Goal: Task Accomplishment & Management: Manage account settings

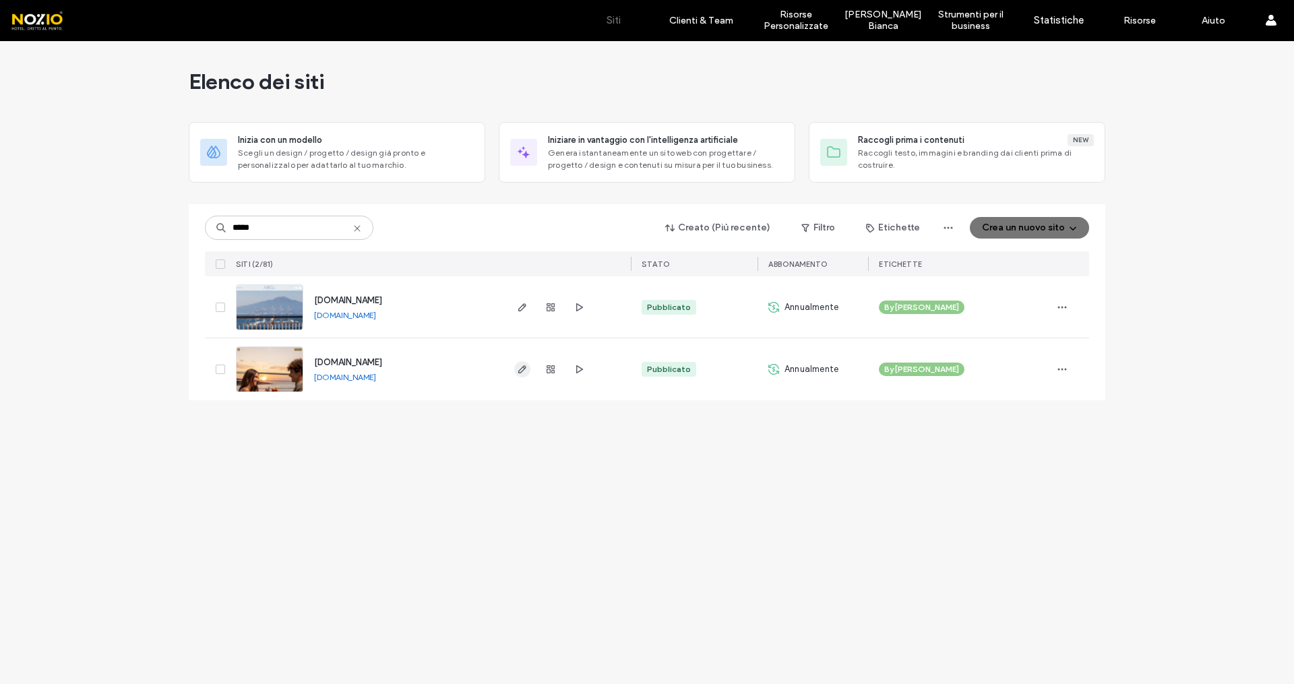
type input "*****"
click at [522, 369] on icon "button" at bounding box center [522, 369] width 11 height 11
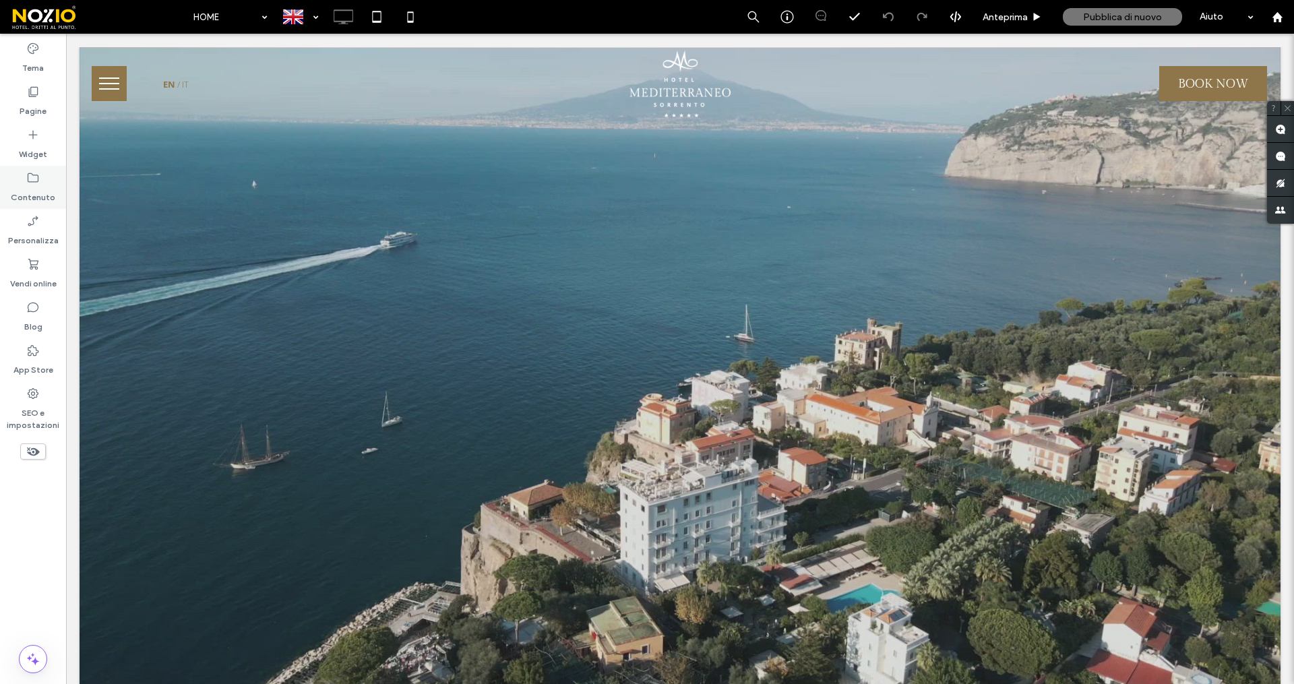
click at [34, 187] on label "Contenuto" at bounding box center [33, 194] width 44 height 19
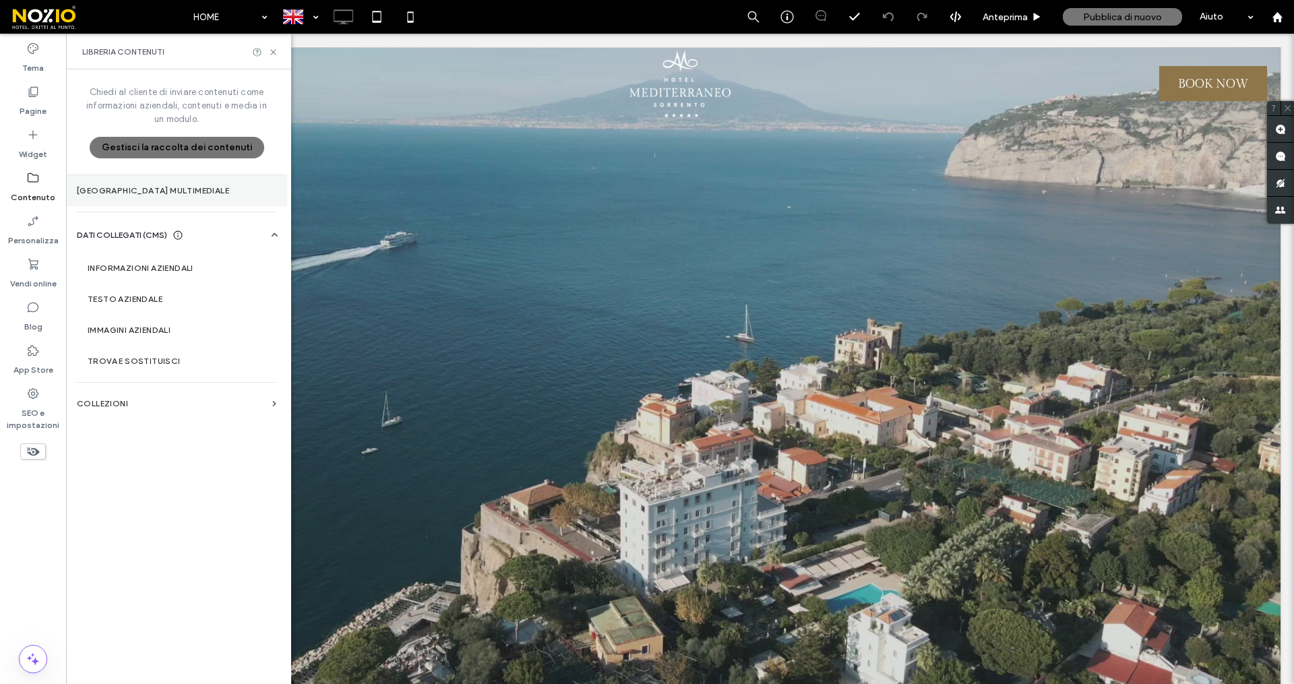
click at [172, 193] on label "Gestore multimediale" at bounding box center [176, 190] width 199 height 9
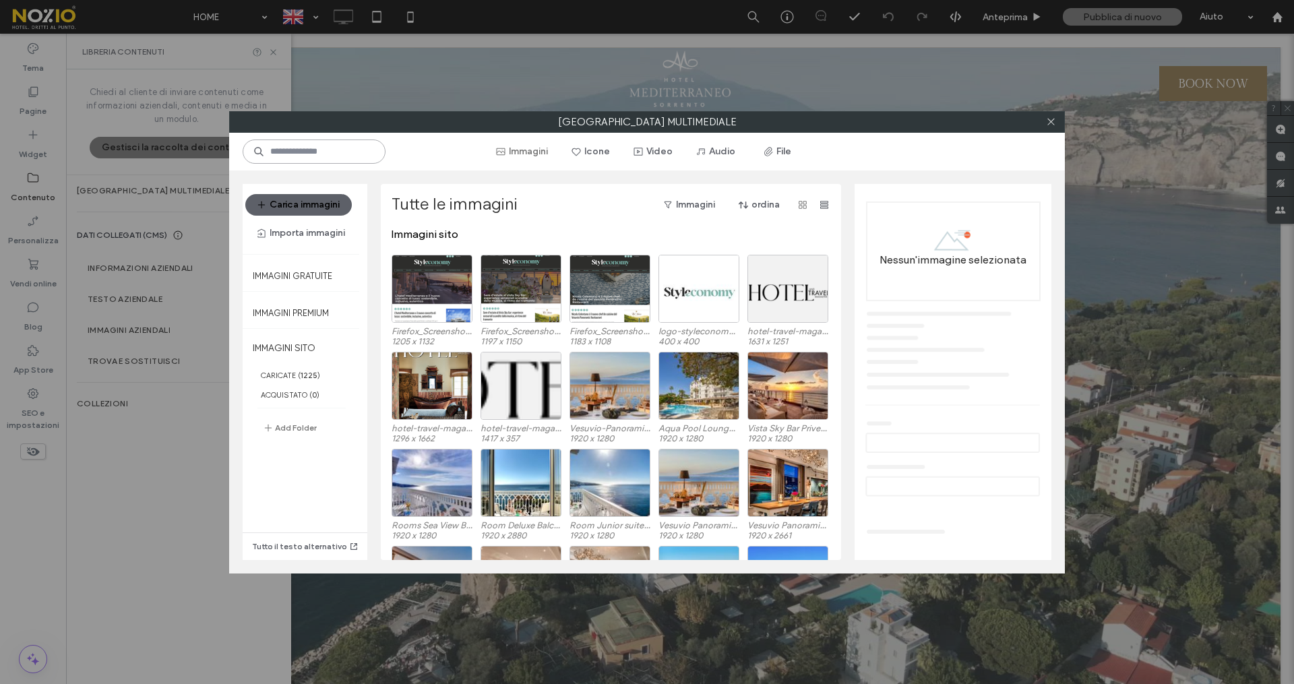
click at [359, 155] on input at bounding box center [314, 151] width 143 height 24
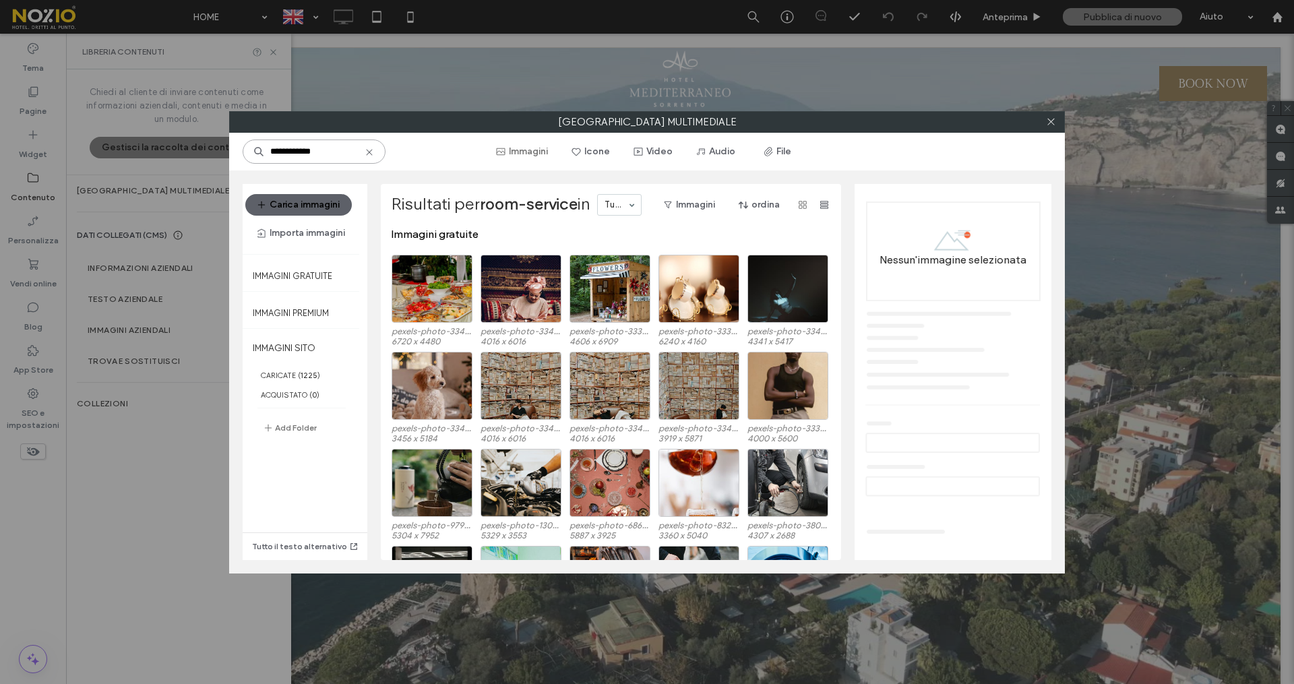
type input "**********"
click at [776, 155] on button "File" at bounding box center [777, 152] width 61 height 22
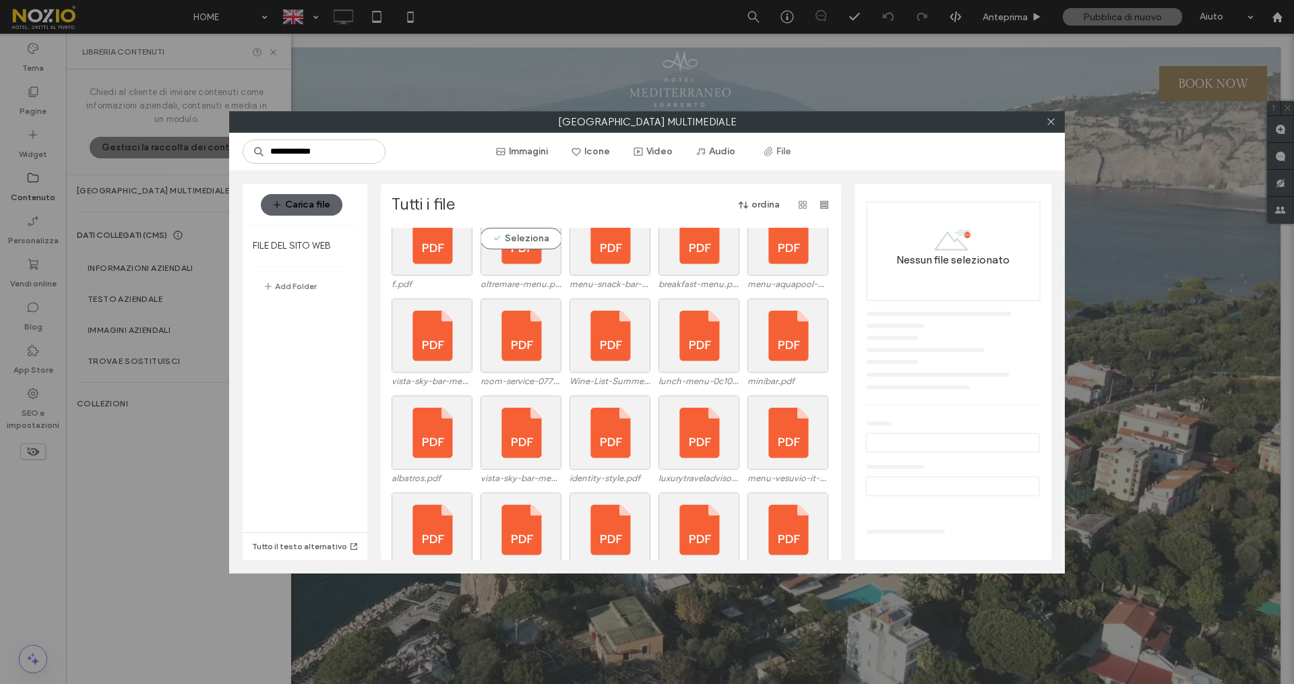
scroll to position [1292, 0]
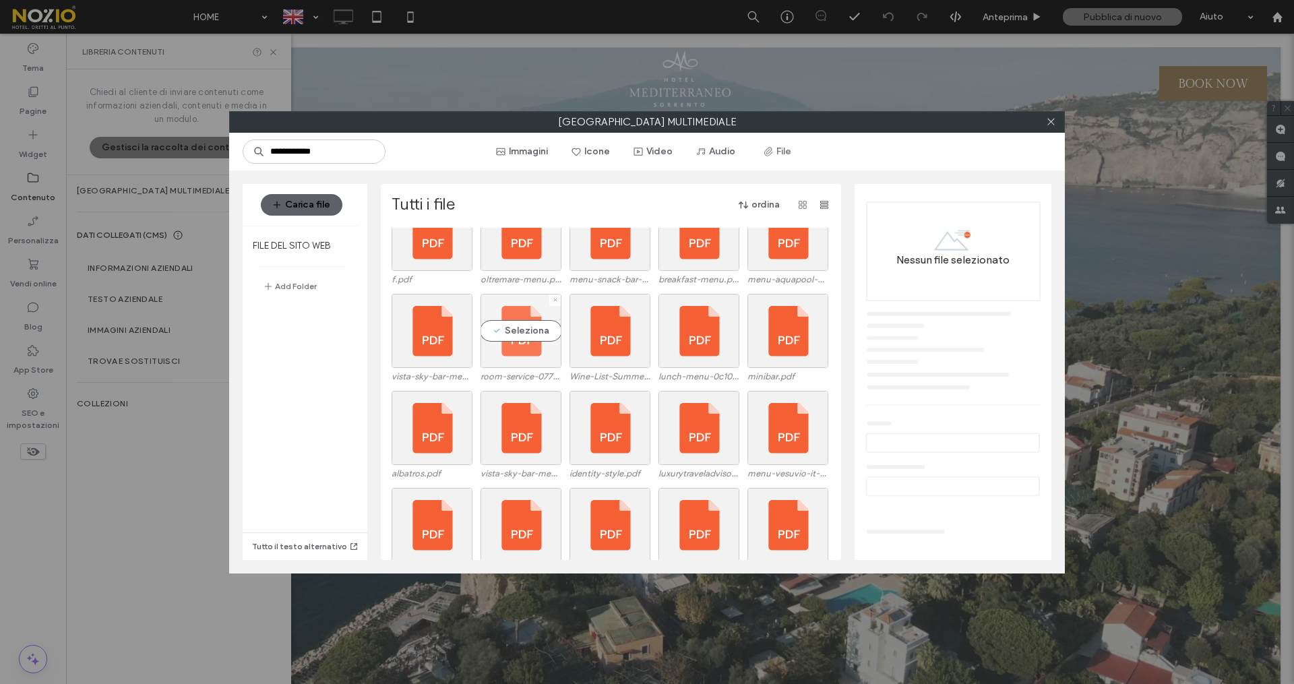
click at [518, 364] on div "Seleziona" at bounding box center [520, 331] width 81 height 74
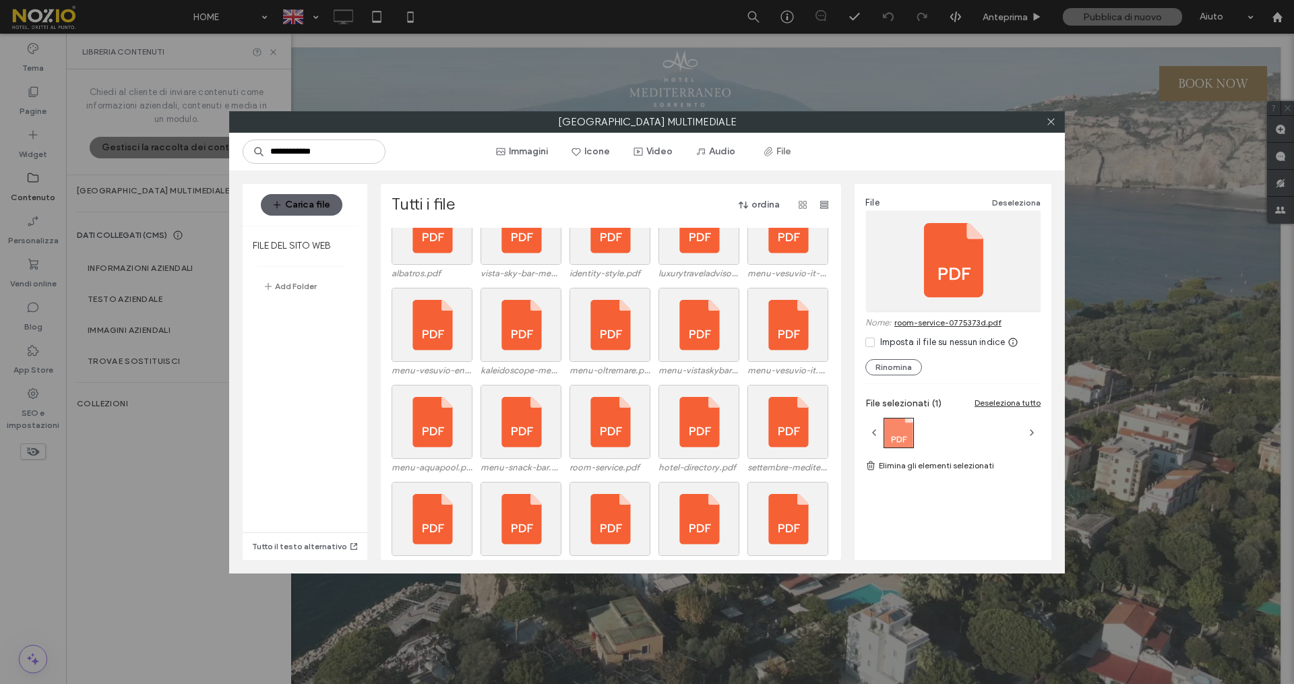
scroll to position [1499, 0]
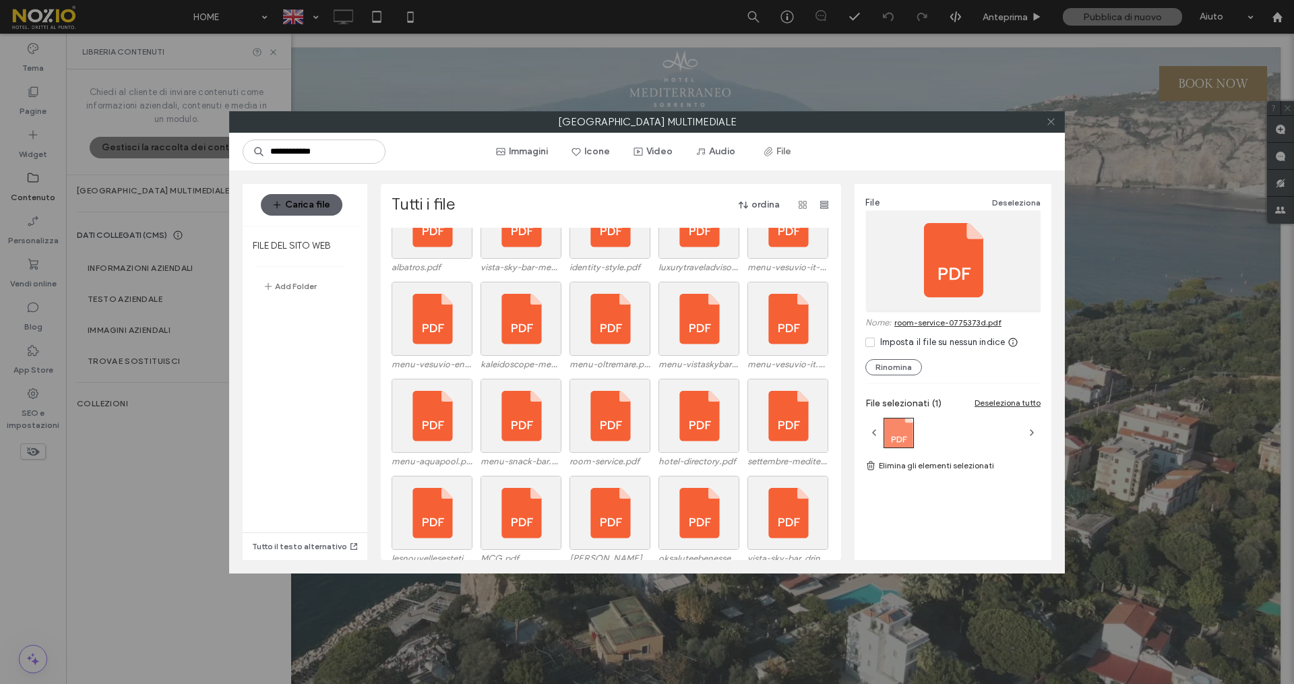
click at [1046, 126] on icon at bounding box center [1051, 122] width 10 height 10
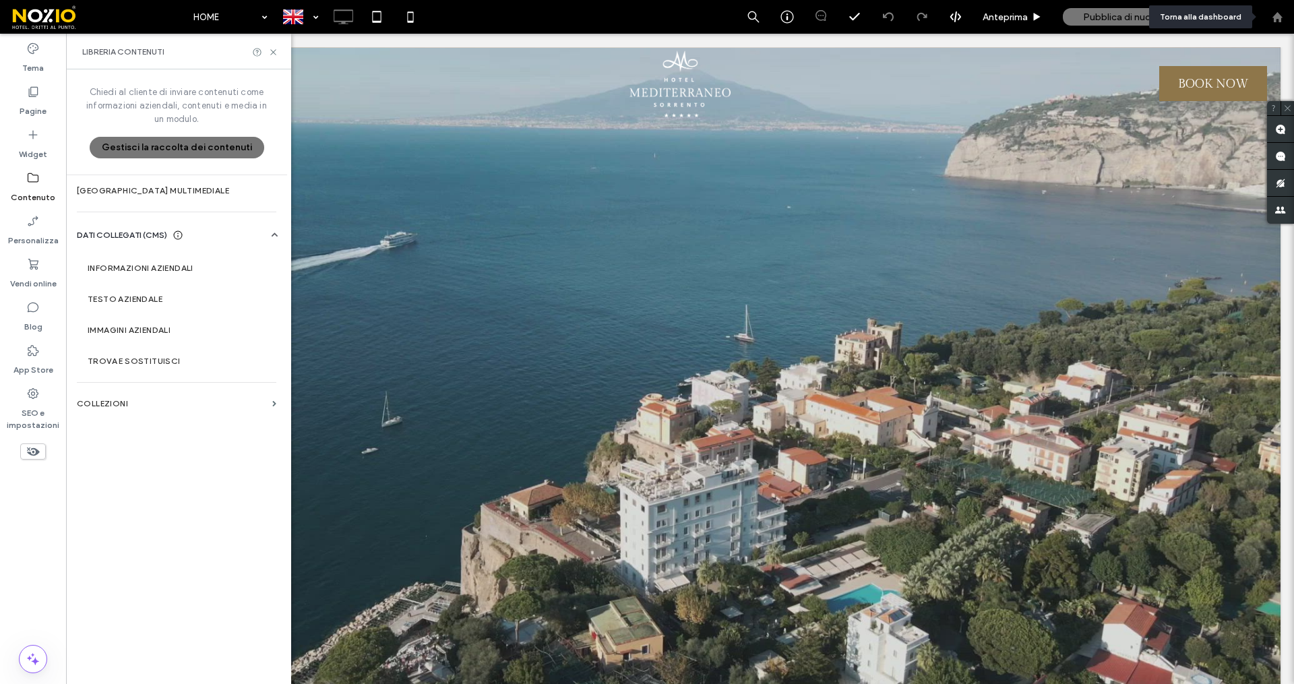
click at [1282, 15] on icon at bounding box center [1277, 16] width 11 height 11
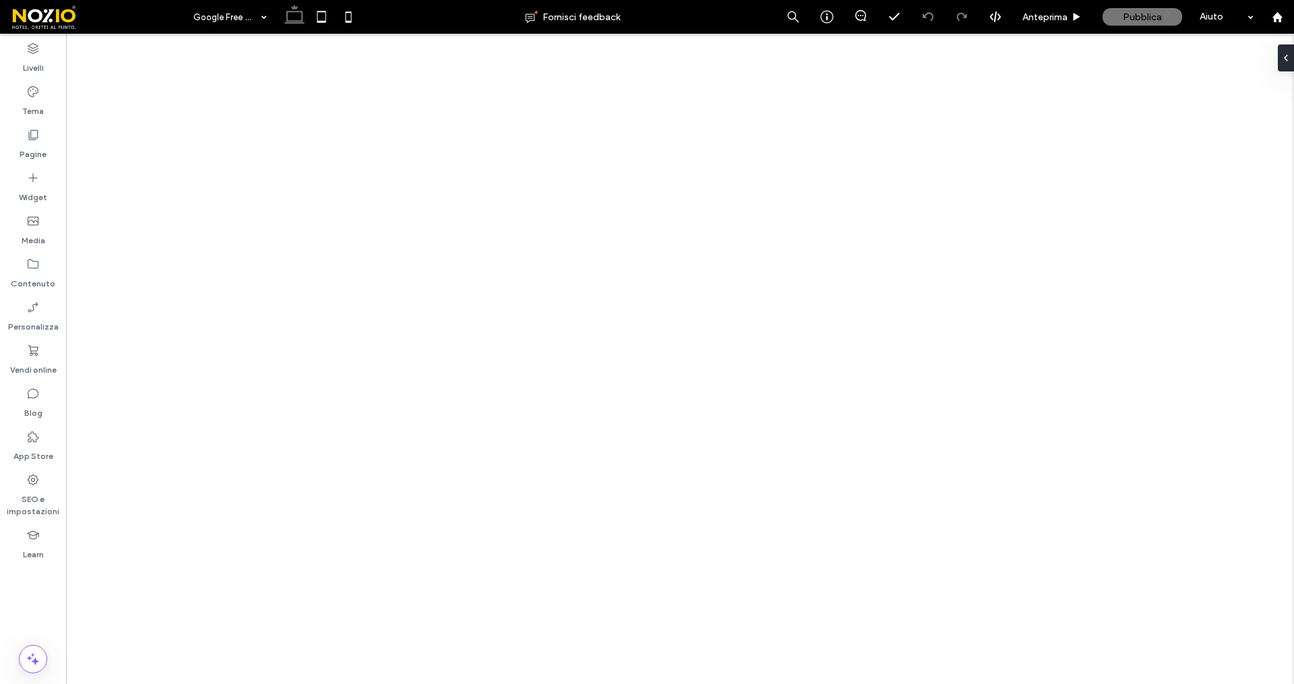
drag, startPoint x: 0, startPoint y: 0, endPoint x: 249, endPoint y: 22, distance: 249.6
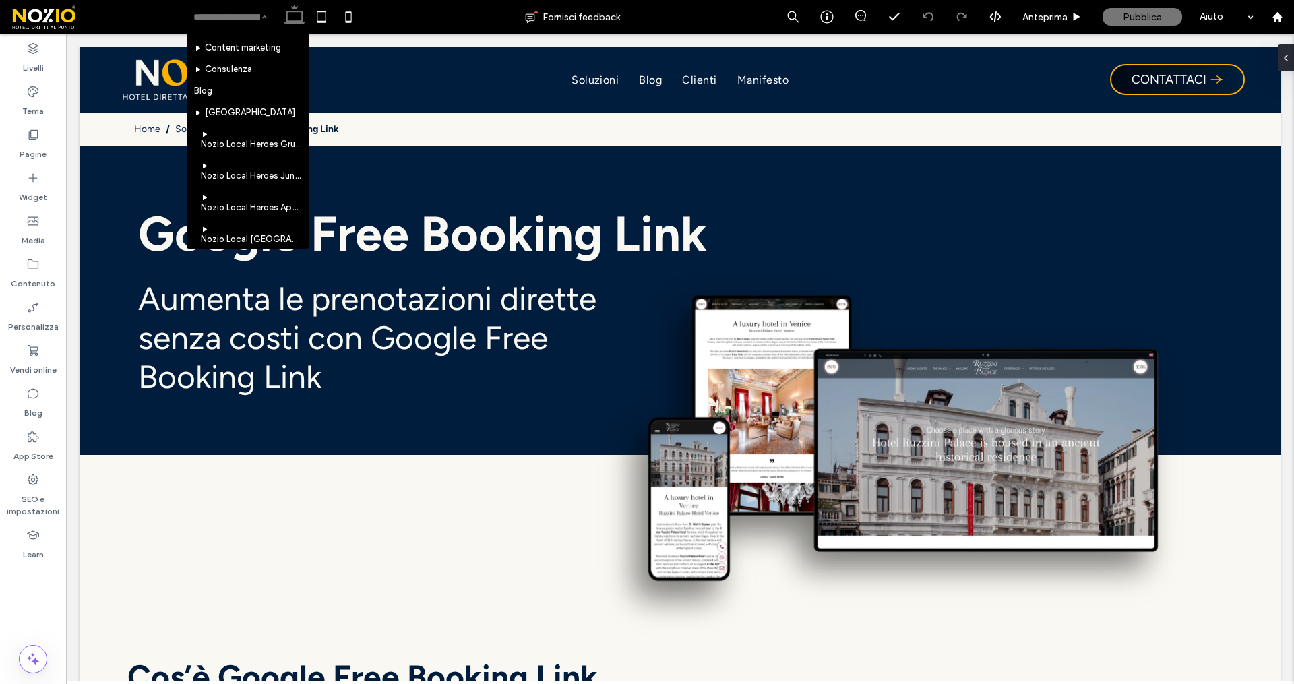
scroll to position [443, 0]
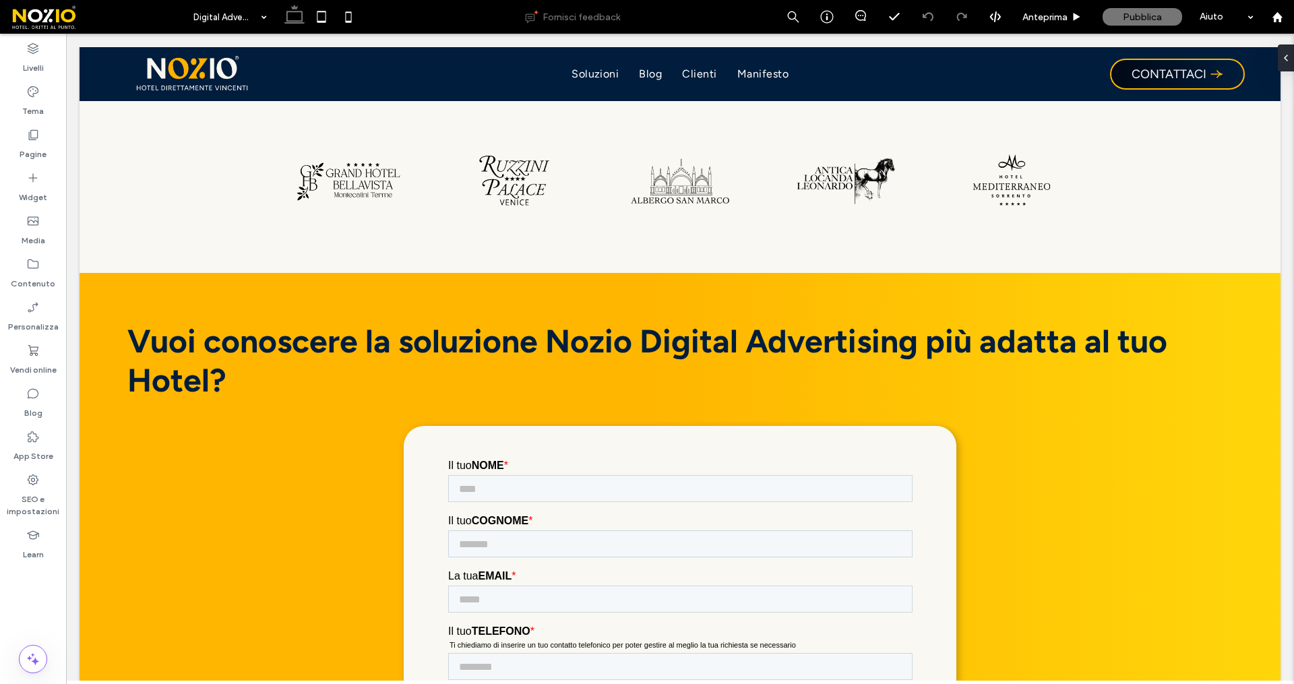
scroll to position [3466, 0]
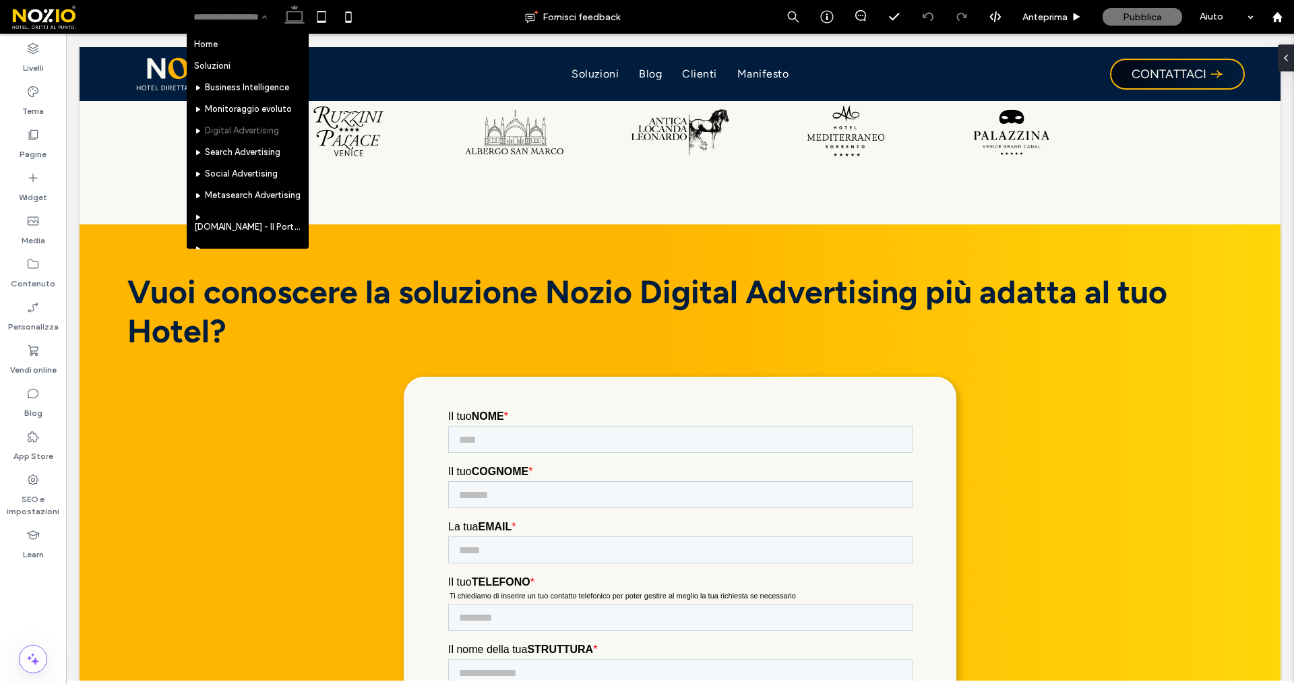
click at [272, 17] on div "Home Soluzioni Business Intelligence Monitoraggio evoluto Digital Advertising S…" at bounding box center [230, 17] width 87 height 34
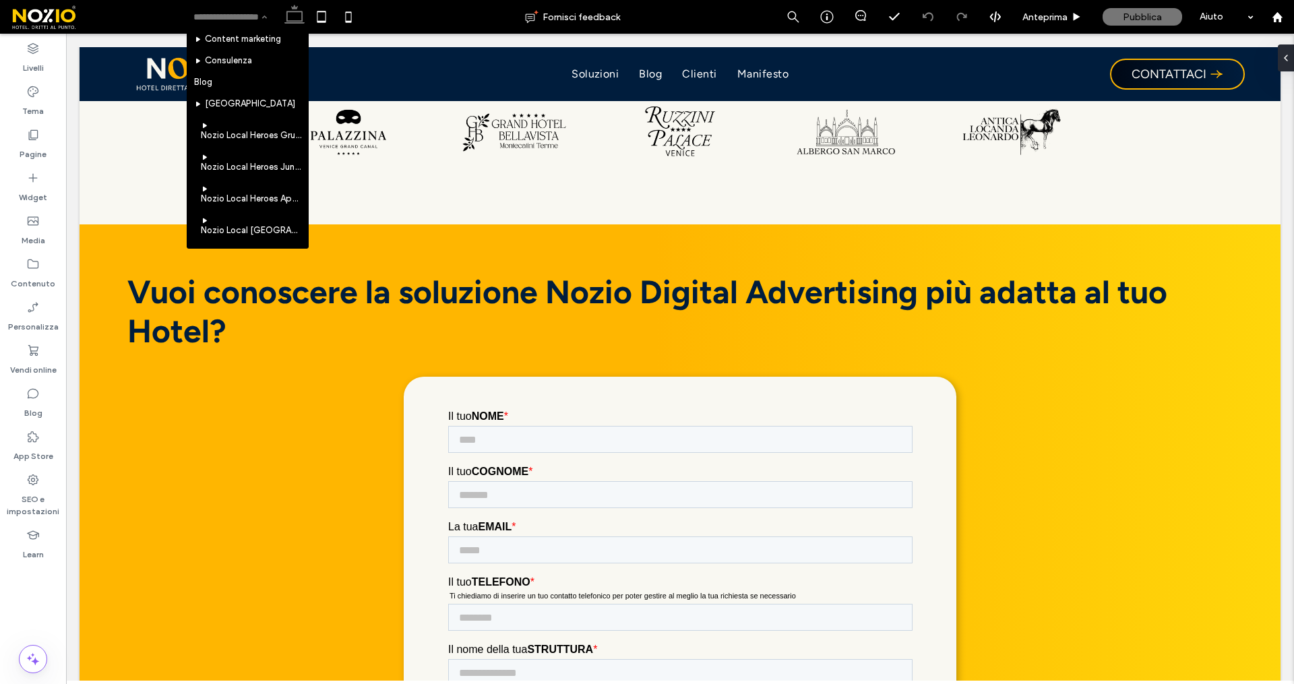
scroll to position [458, 0]
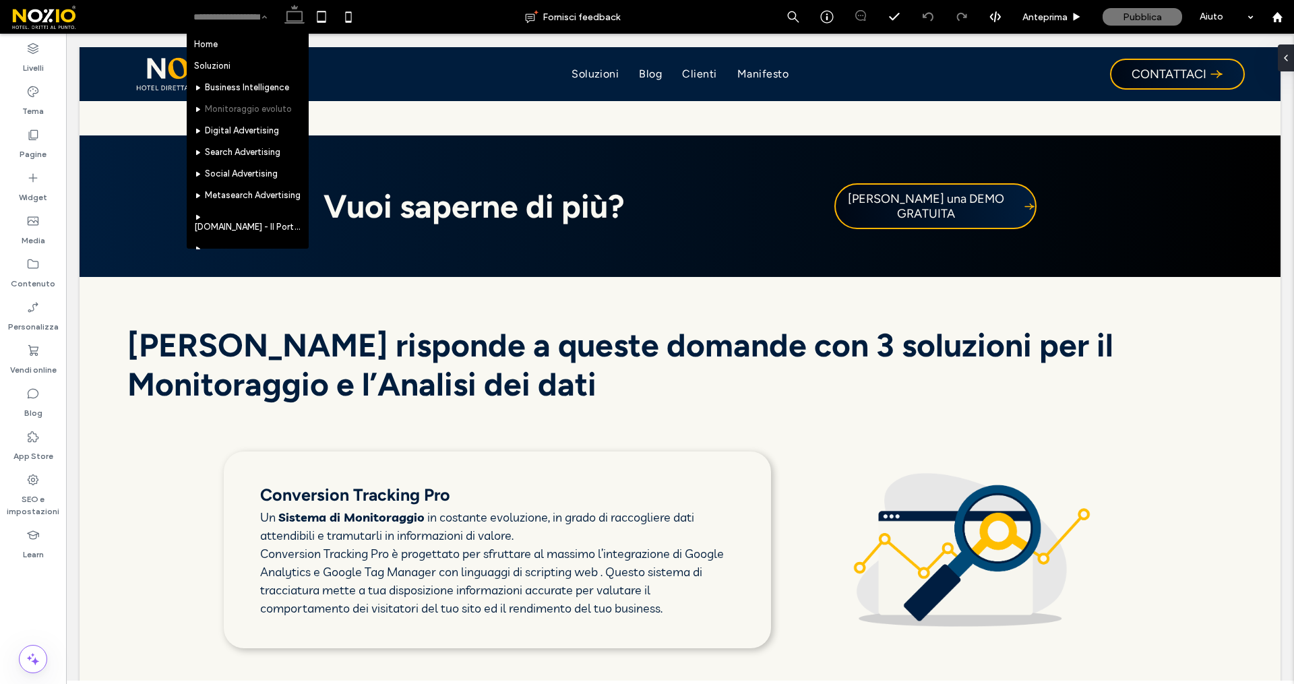
scroll to position [755, 0]
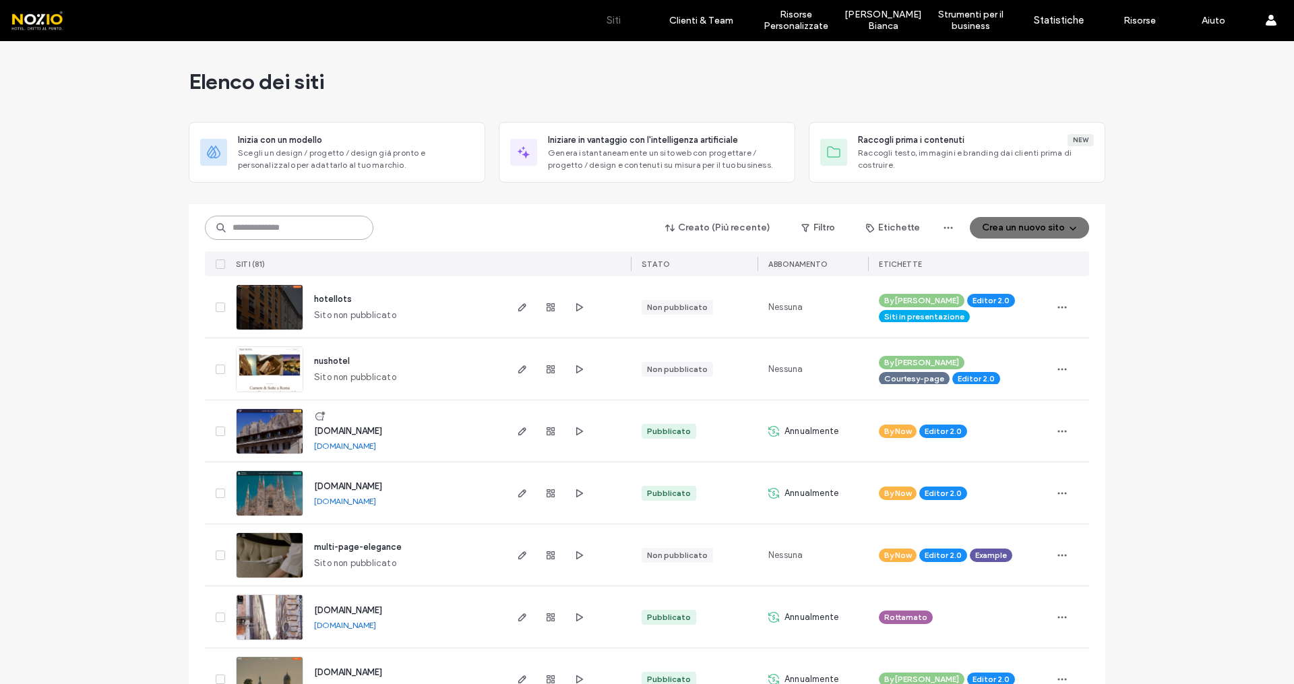
click at [268, 238] on input at bounding box center [289, 228] width 168 height 24
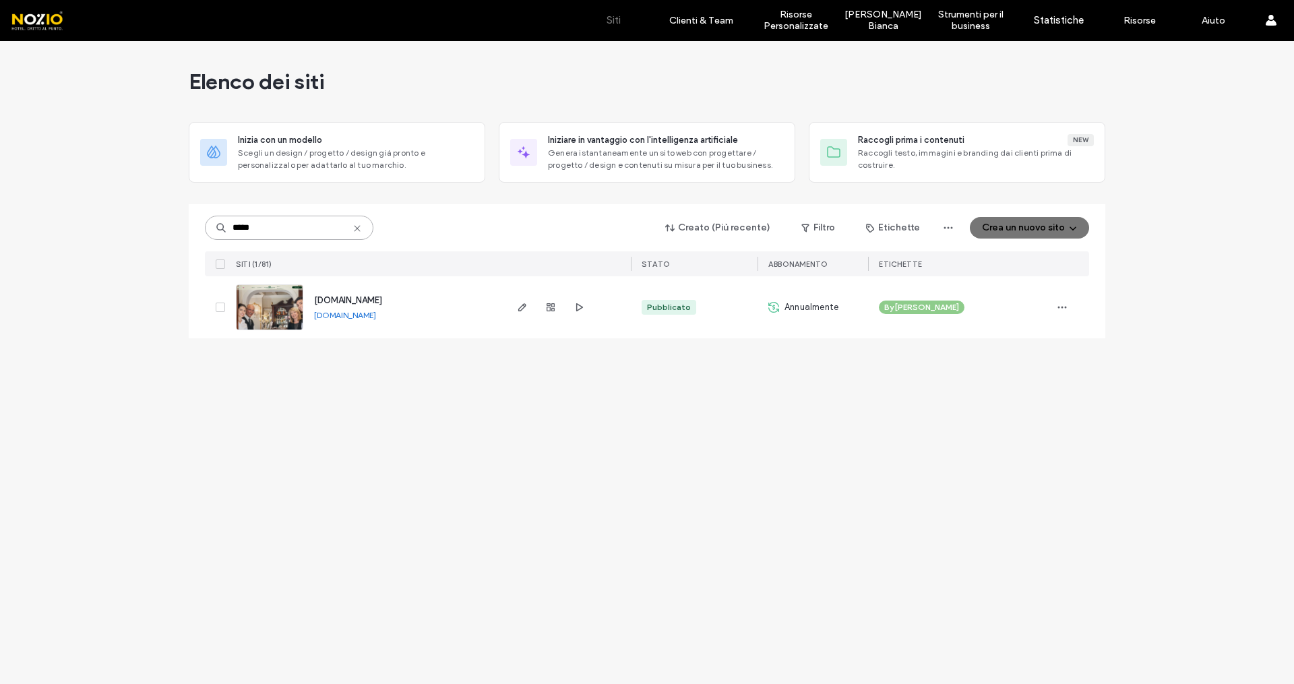
drag, startPoint x: 270, startPoint y: 230, endPoint x: 191, endPoint y: 221, distance: 79.3
click at [191, 221] on div "***** Creato (Più recente) Filtro Etichette Crea un nuovo sito SITI (1/81) STAT…" at bounding box center [647, 271] width 916 height 134
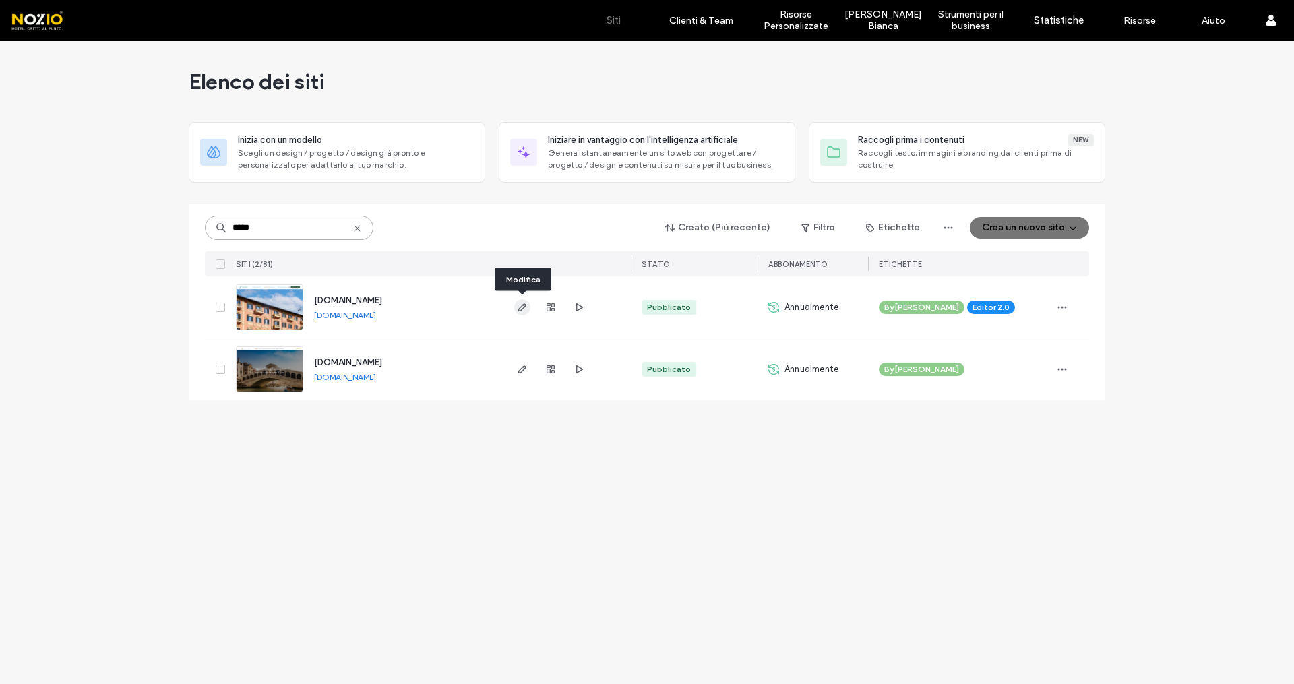
type input "*****"
click at [521, 305] on icon "button" at bounding box center [522, 307] width 11 height 11
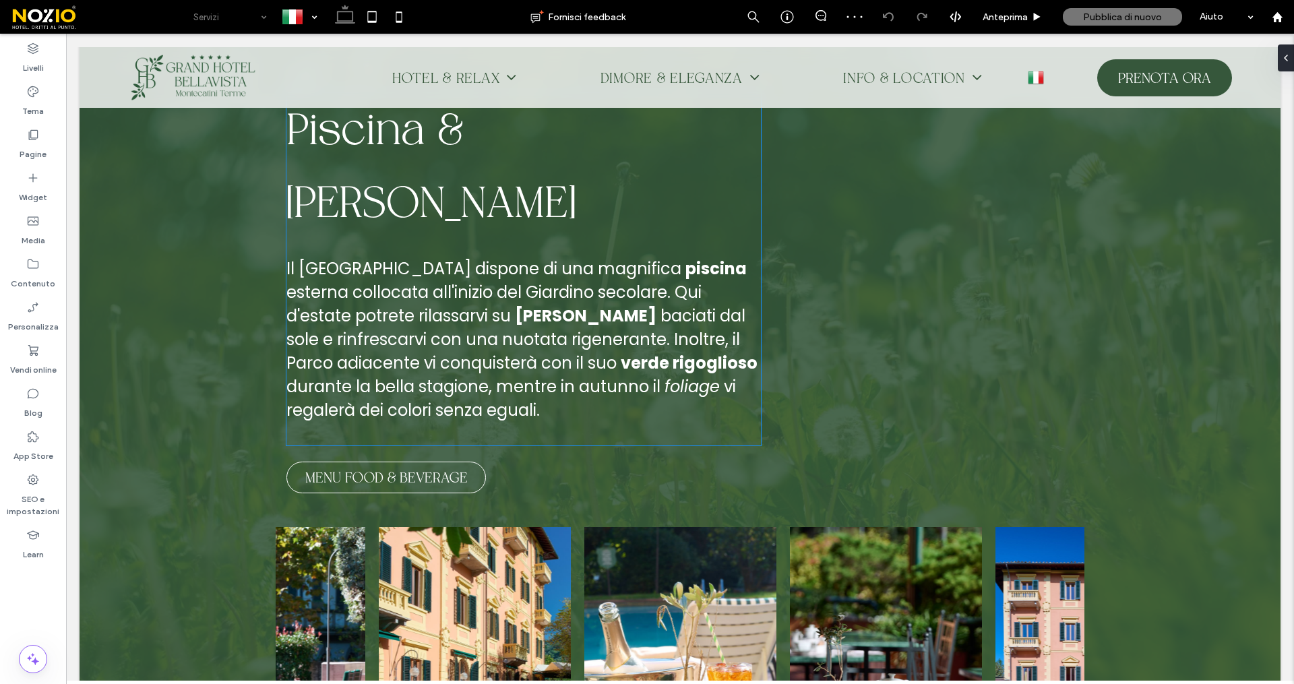
scroll to position [2232, 0]
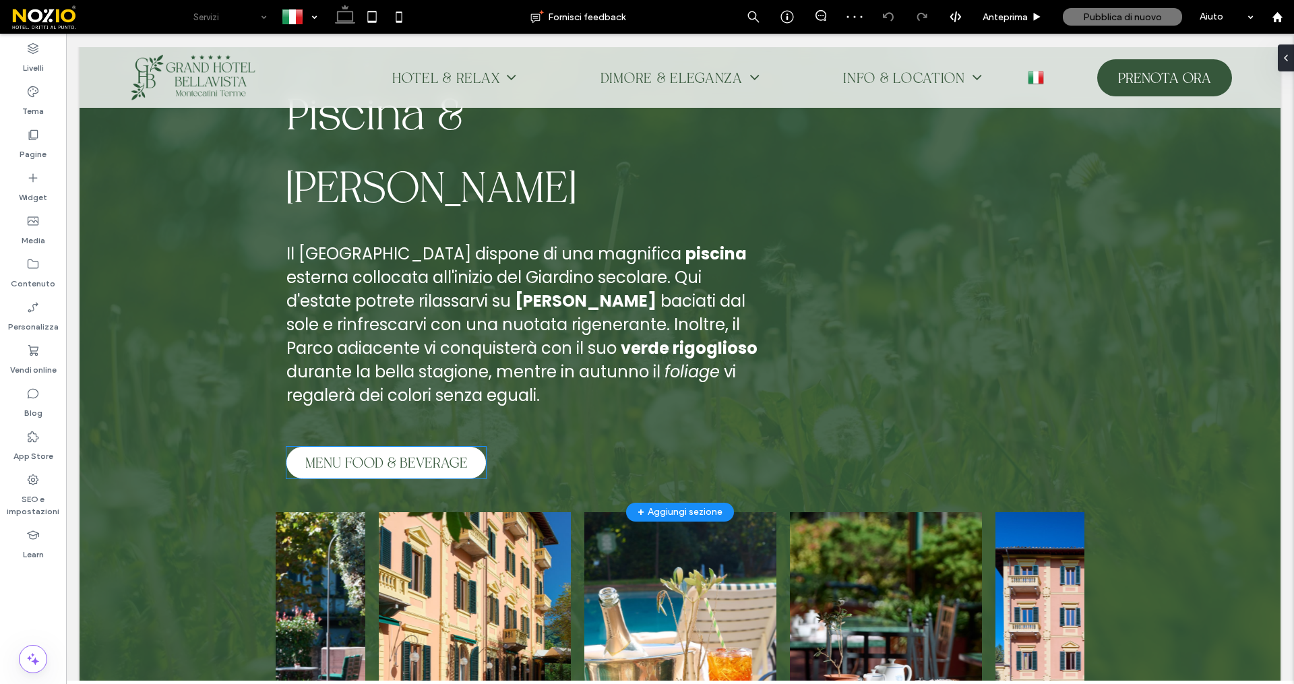
click at [395, 454] on span "MENU FOOD & BEVERAGE" at bounding box center [386, 462] width 162 height 17
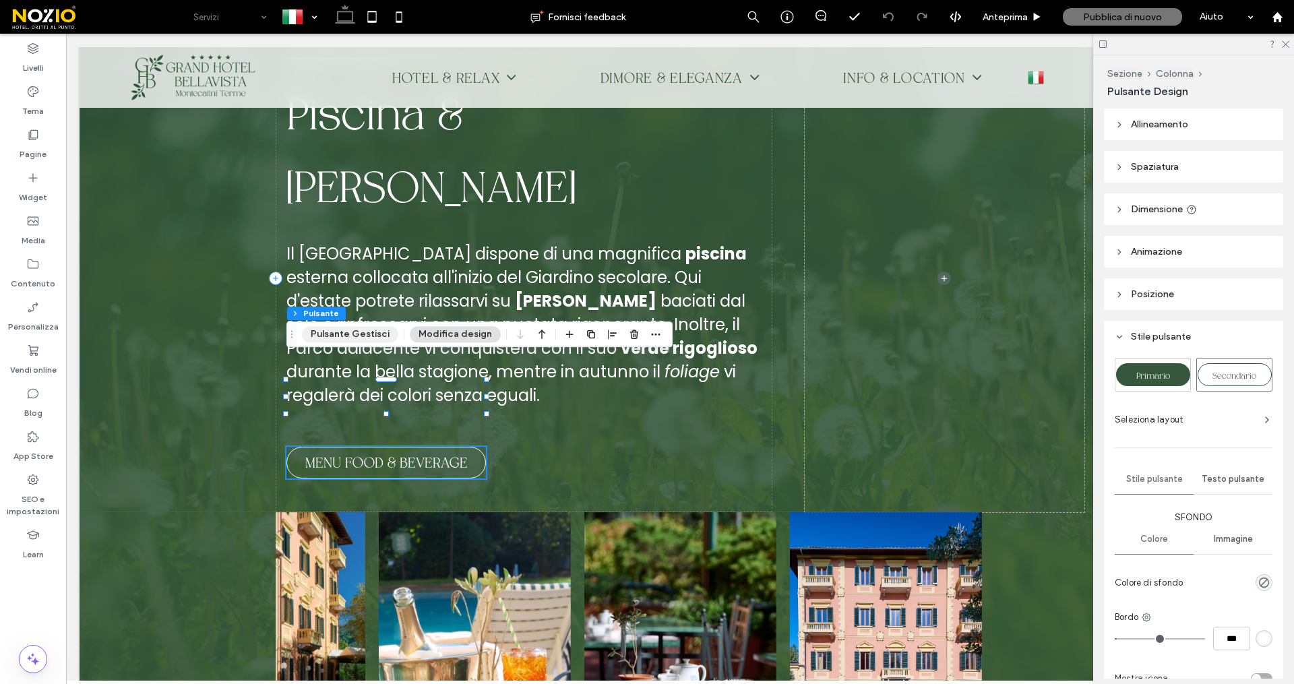
click at [346, 332] on button "Pulsante Gestisci" at bounding box center [350, 334] width 96 height 16
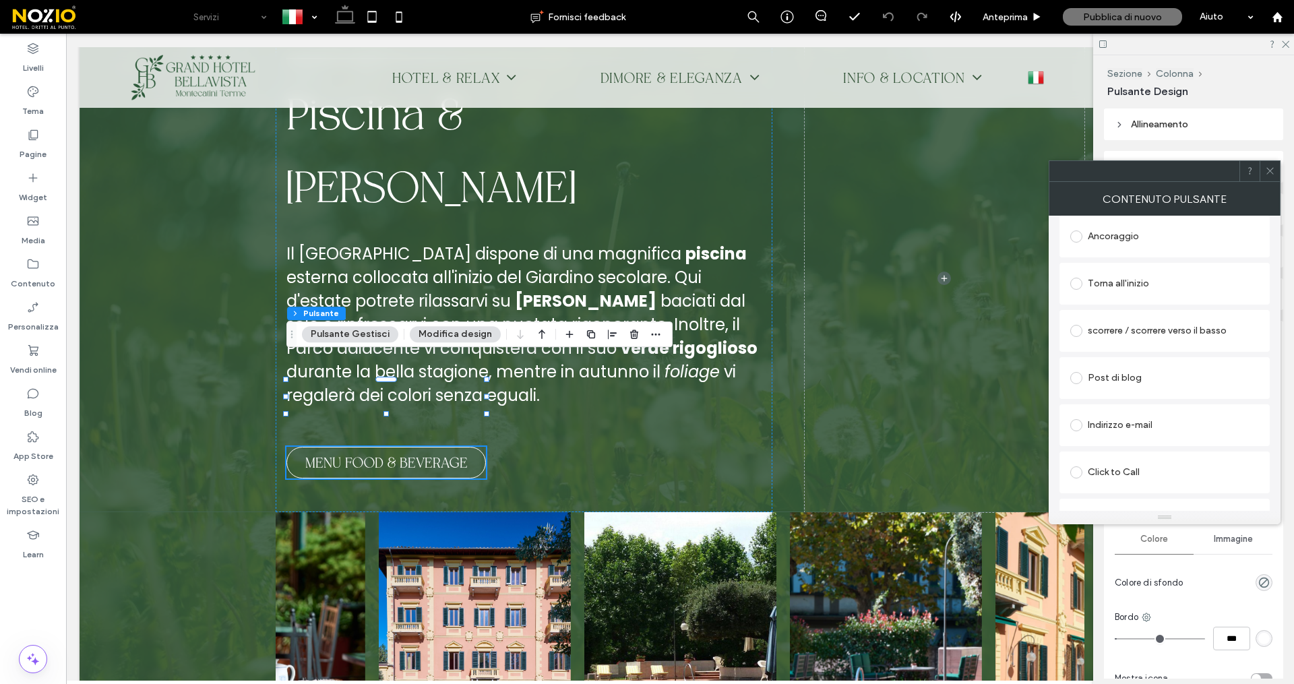
scroll to position [367, 0]
click at [1102, 499] on div "Modifica file" at bounding box center [1093, 499] width 46 height 10
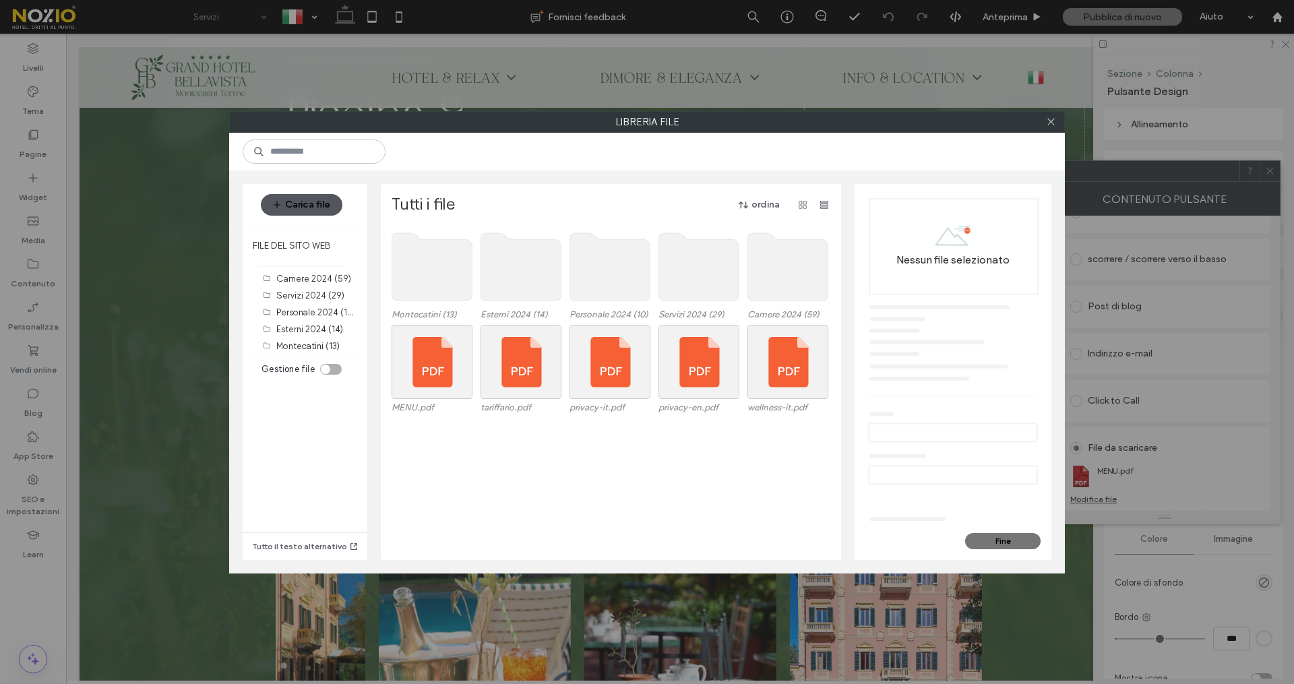
click at [325, 210] on button "Carica file" at bounding box center [302, 205] width 82 height 22
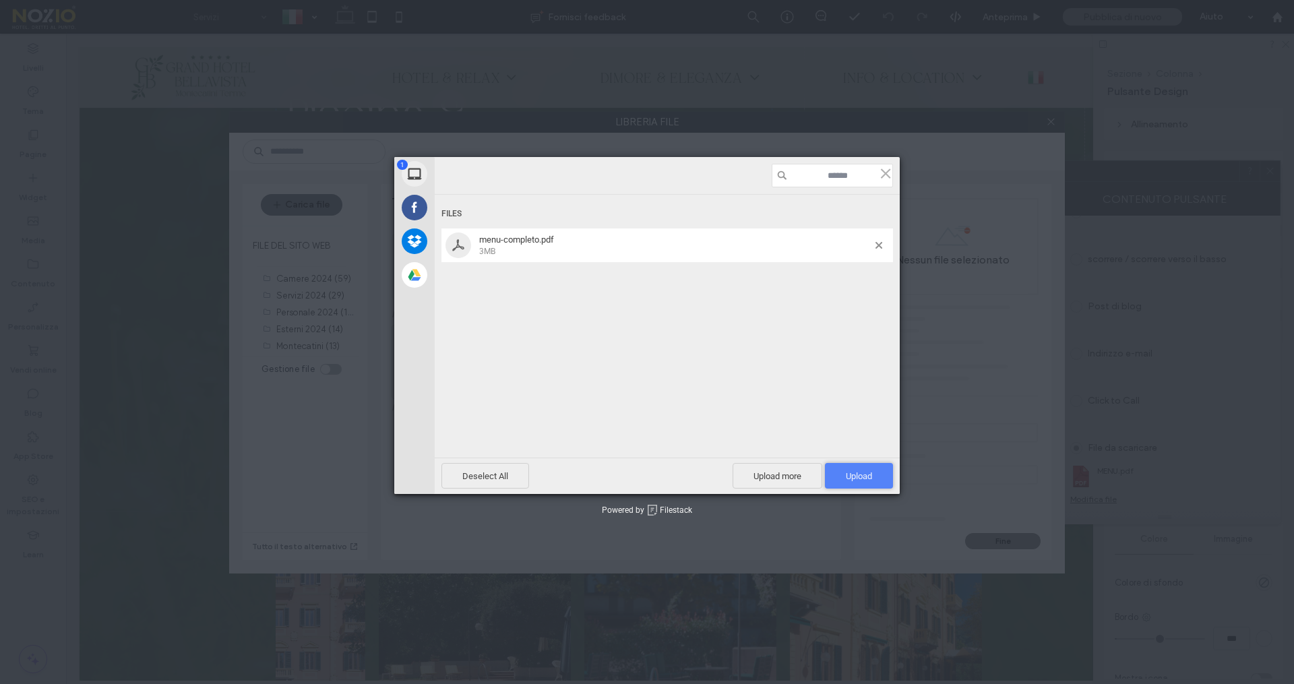
click at [863, 474] on span "Upload 1" at bounding box center [859, 476] width 26 height 10
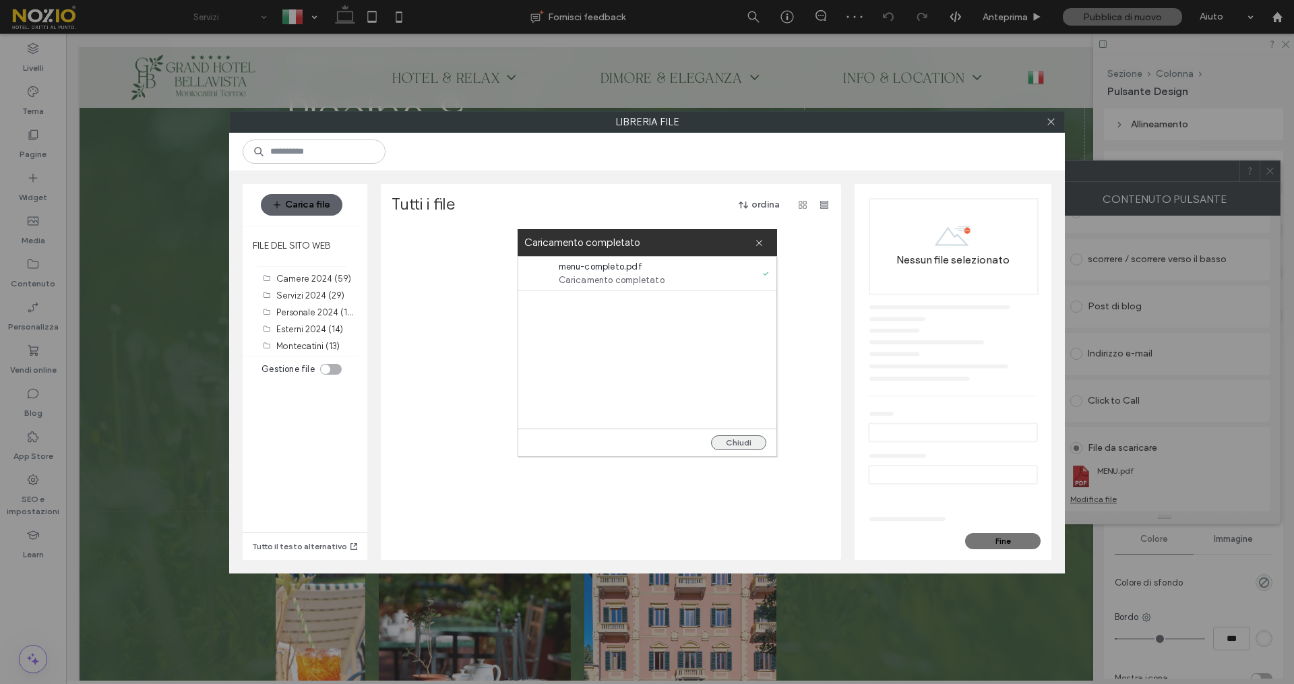
click at [736, 439] on button "Chiudi" at bounding box center [738, 442] width 55 height 15
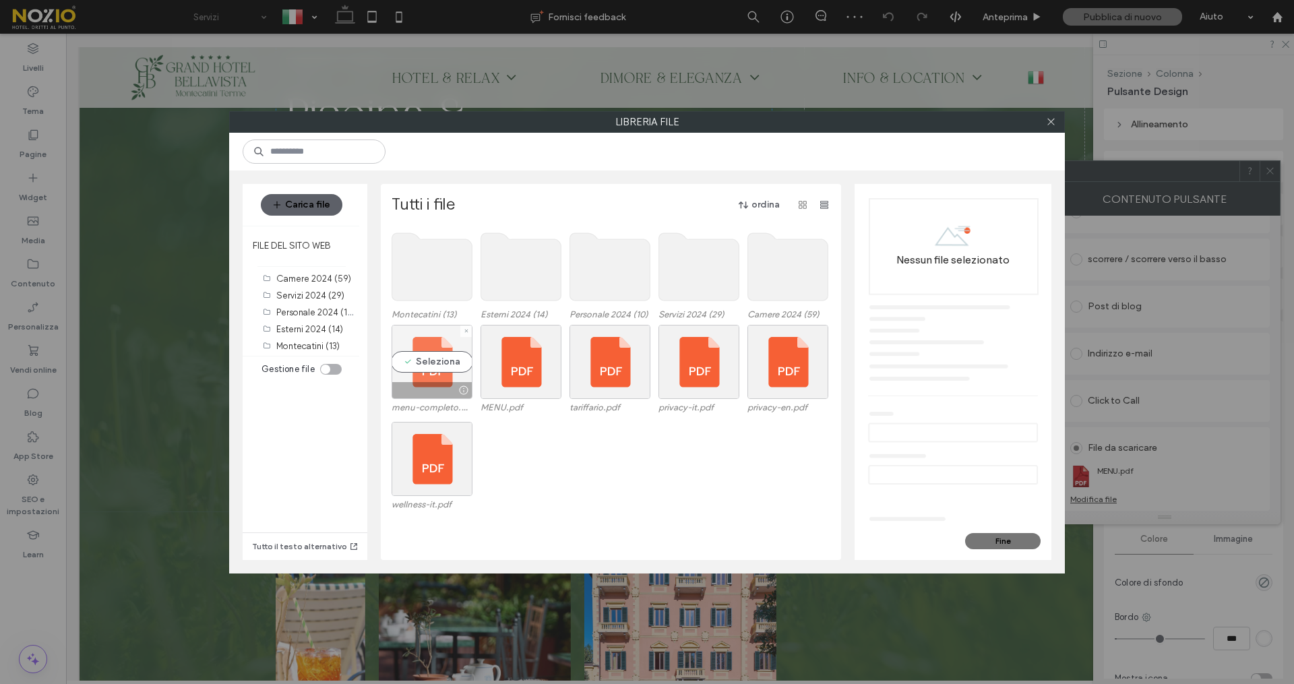
click at [420, 356] on div "Seleziona" at bounding box center [431, 362] width 81 height 74
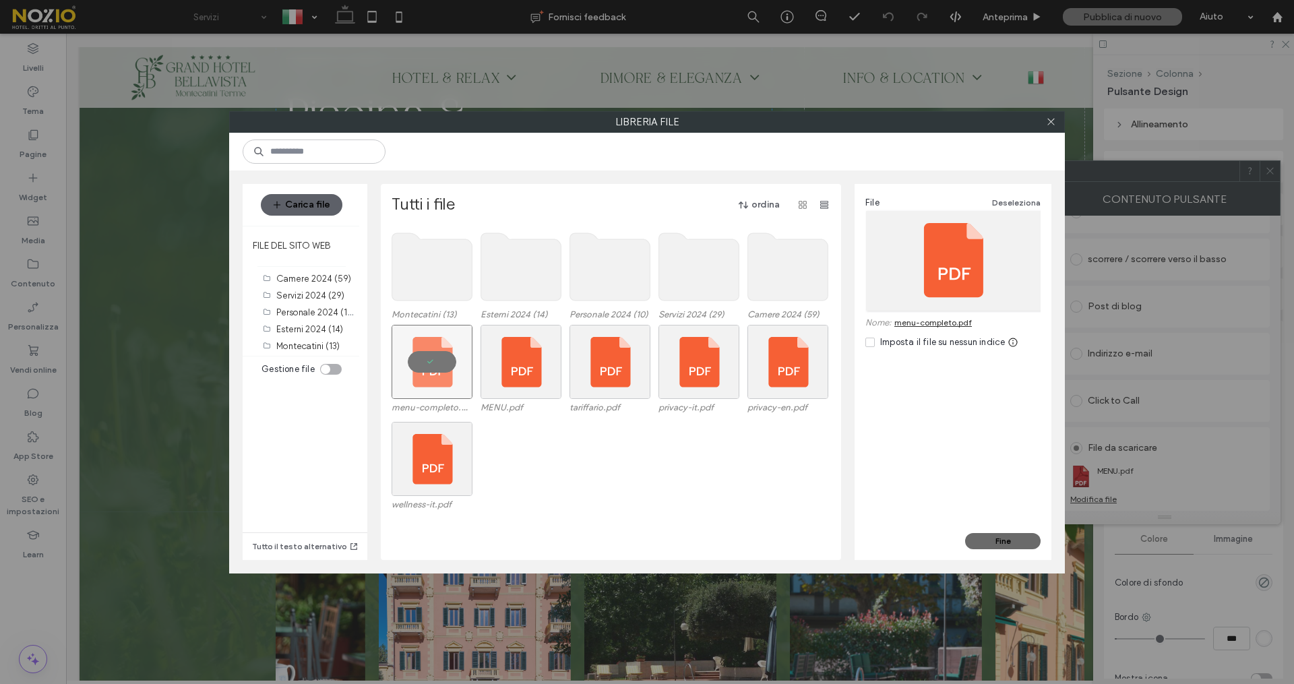
click at [1004, 535] on button "Fine" at bounding box center [1002, 541] width 75 height 16
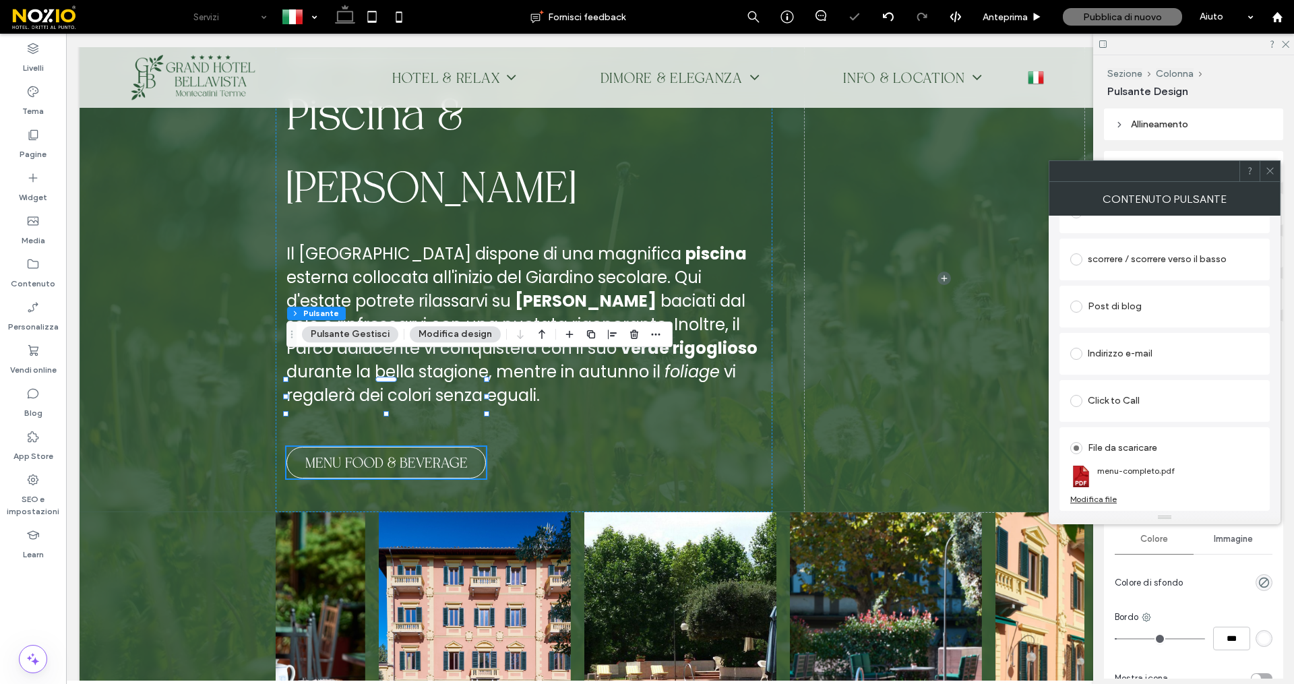
click at [1268, 175] on icon at bounding box center [1270, 171] width 10 height 10
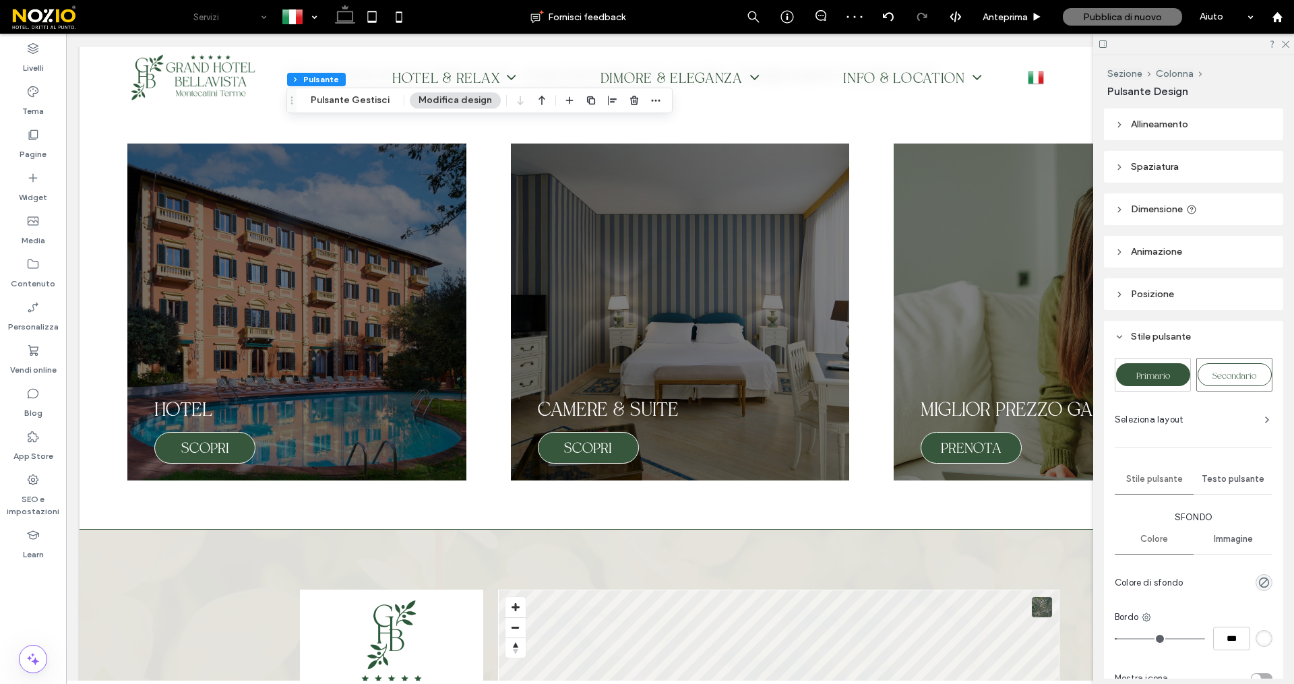
scroll to position [3249, 0]
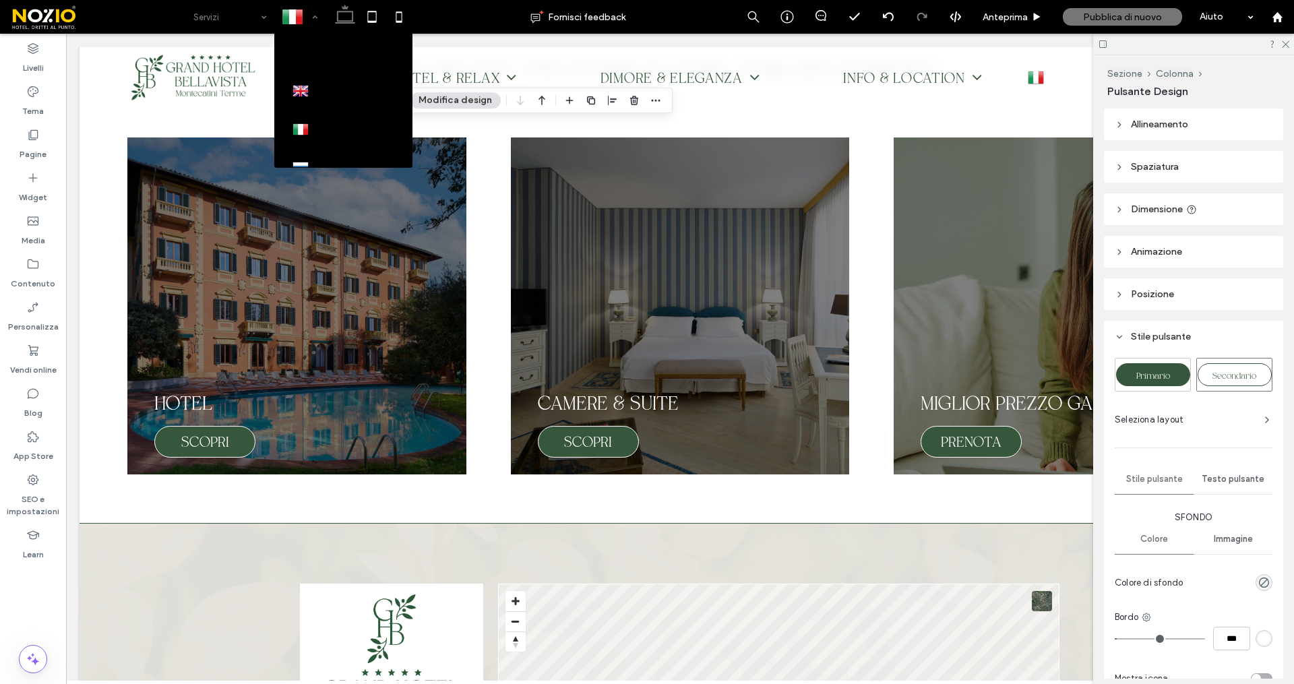
click at [301, 13] on div at bounding box center [299, 17] width 49 height 32
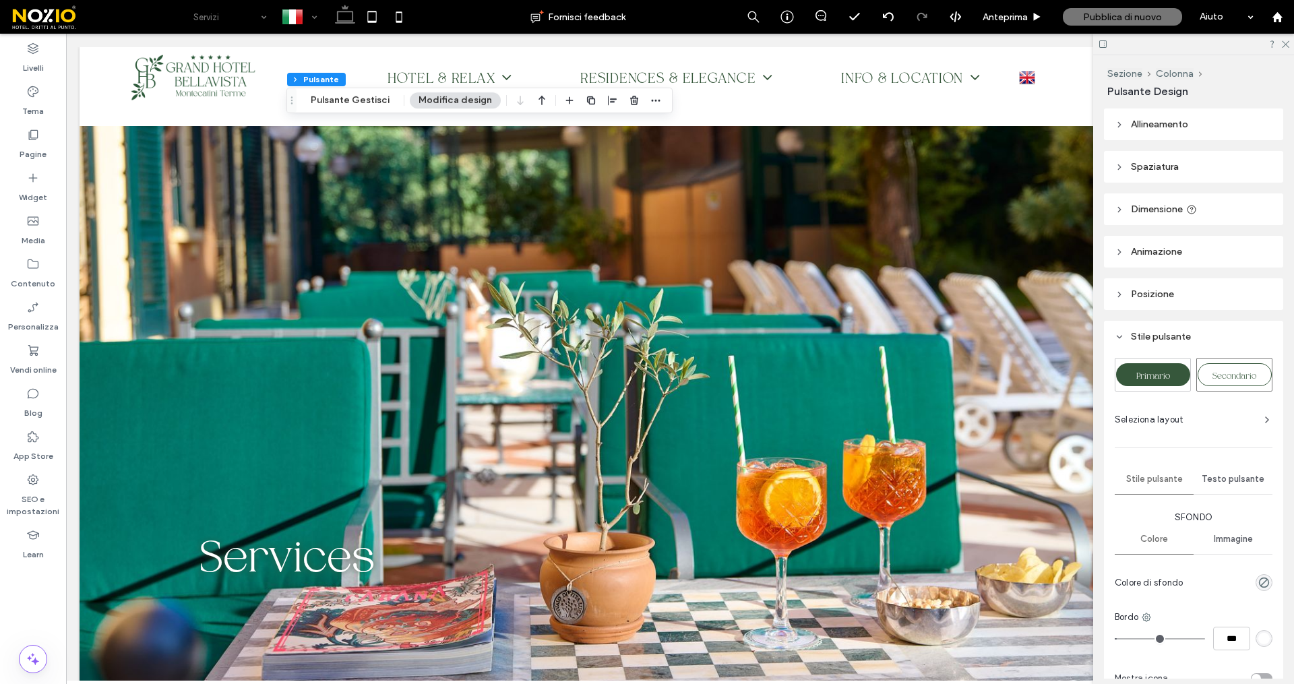
scroll to position [0, 0]
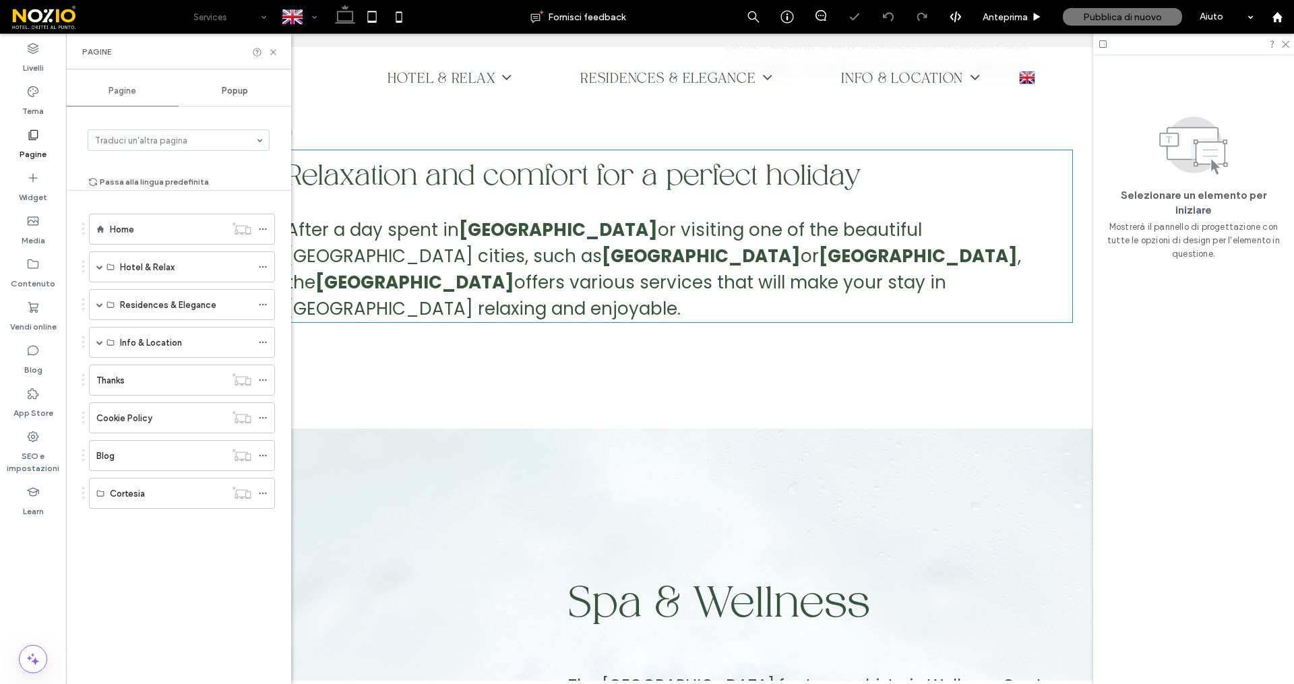
scroll to position [1292, 0]
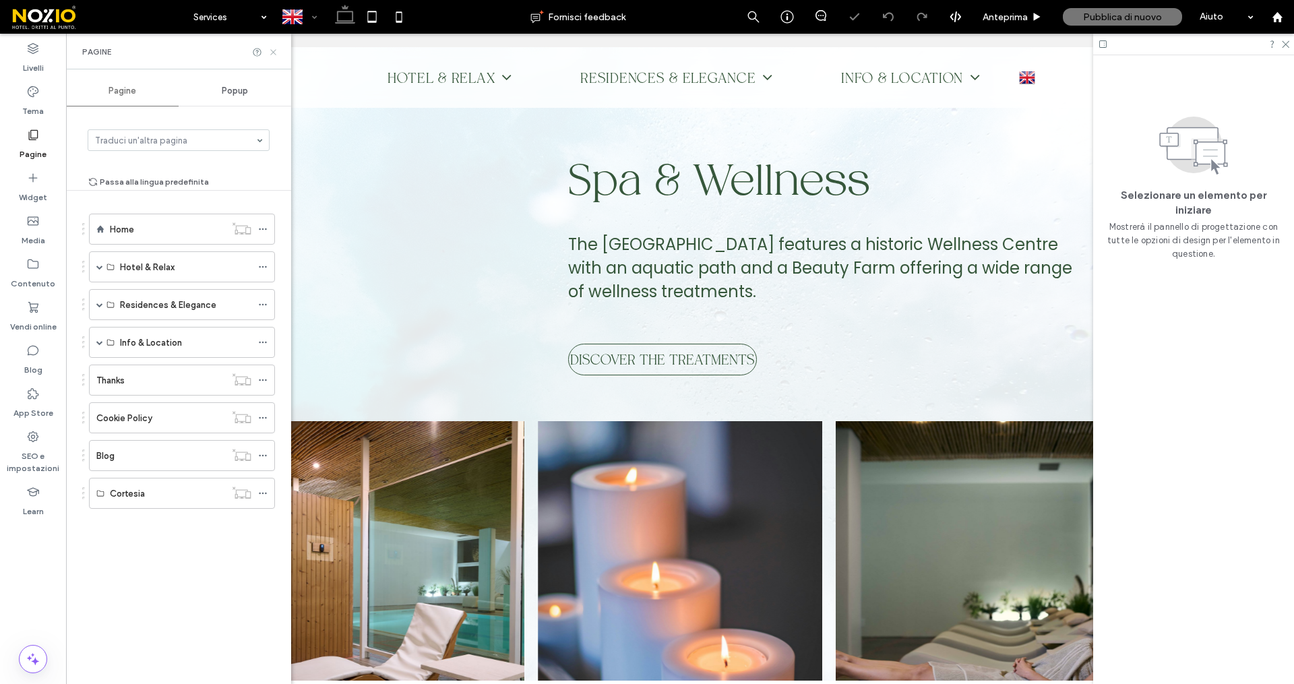
drag, startPoint x: 272, startPoint y: 53, endPoint x: 257, endPoint y: 77, distance: 28.4
click at [272, 53] on use at bounding box center [272, 51] width 5 height 5
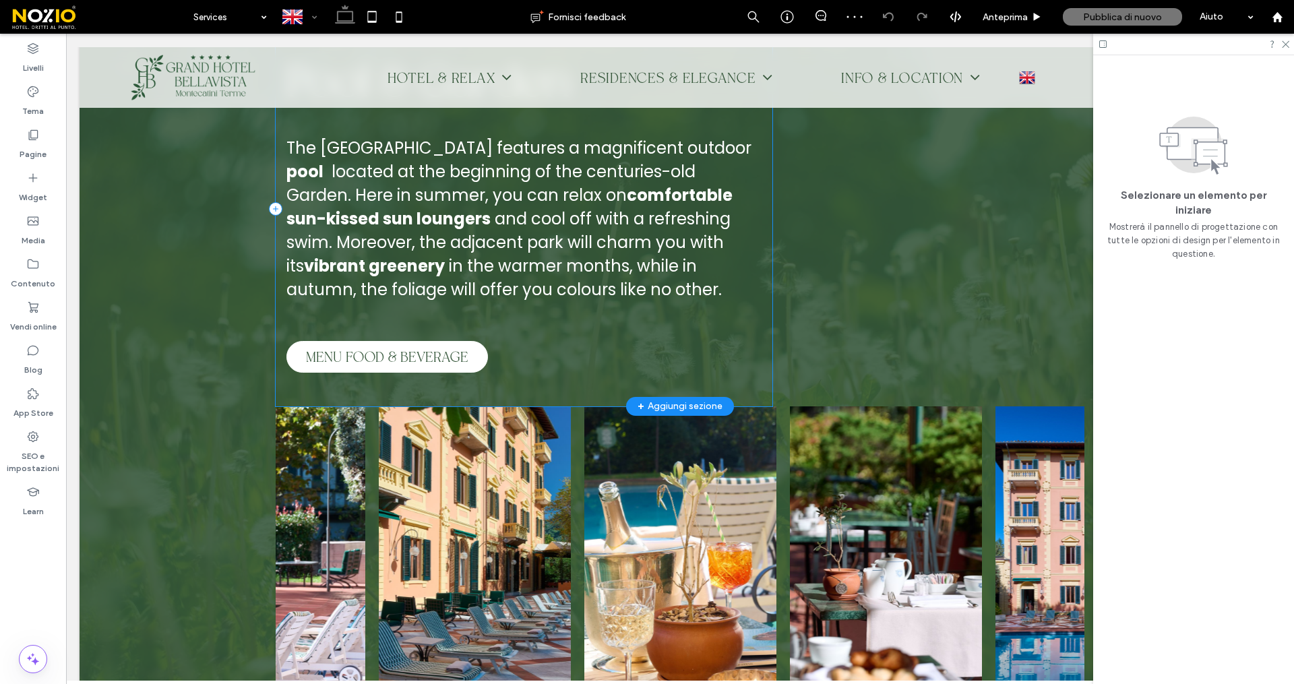
scroll to position [2242, 0]
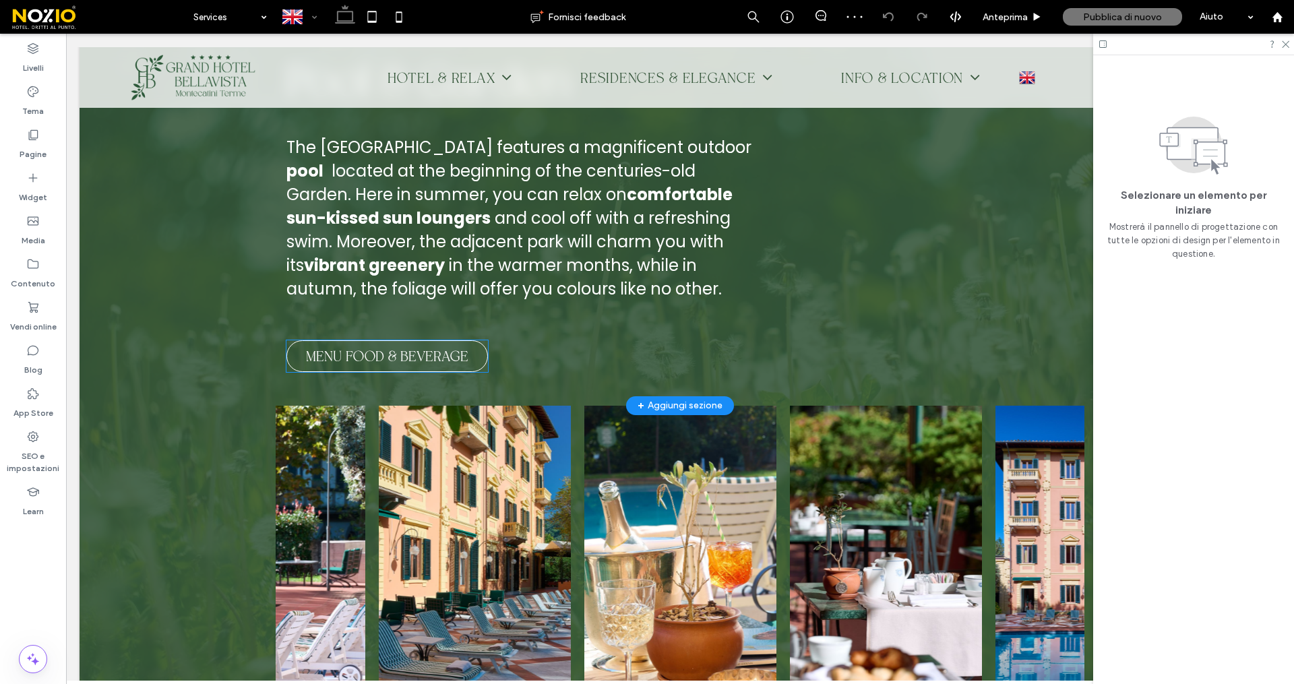
click at [406, 348] on span "MENU FOOD & BEVERAGE" at bounding box center [387, 356] width 162 height 17
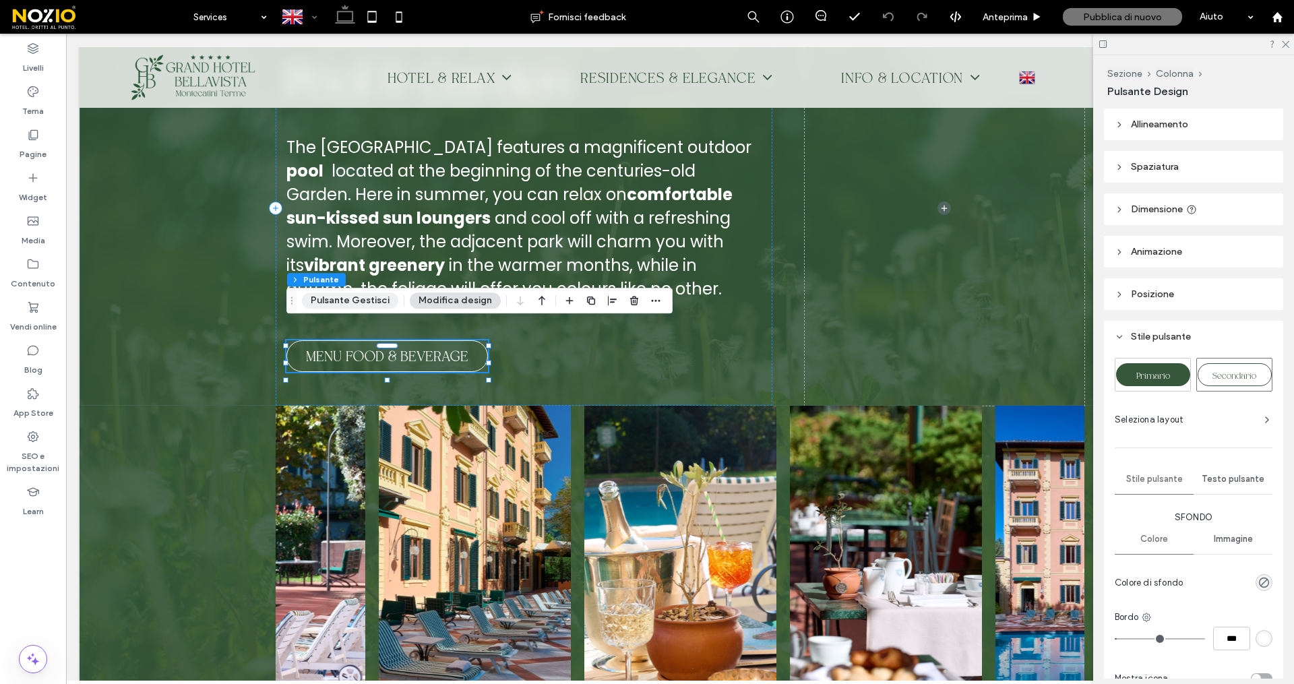
click at [336, 301] on button "Pulsante Gestisci" at bounding box center [350, 300] width 96 height 16
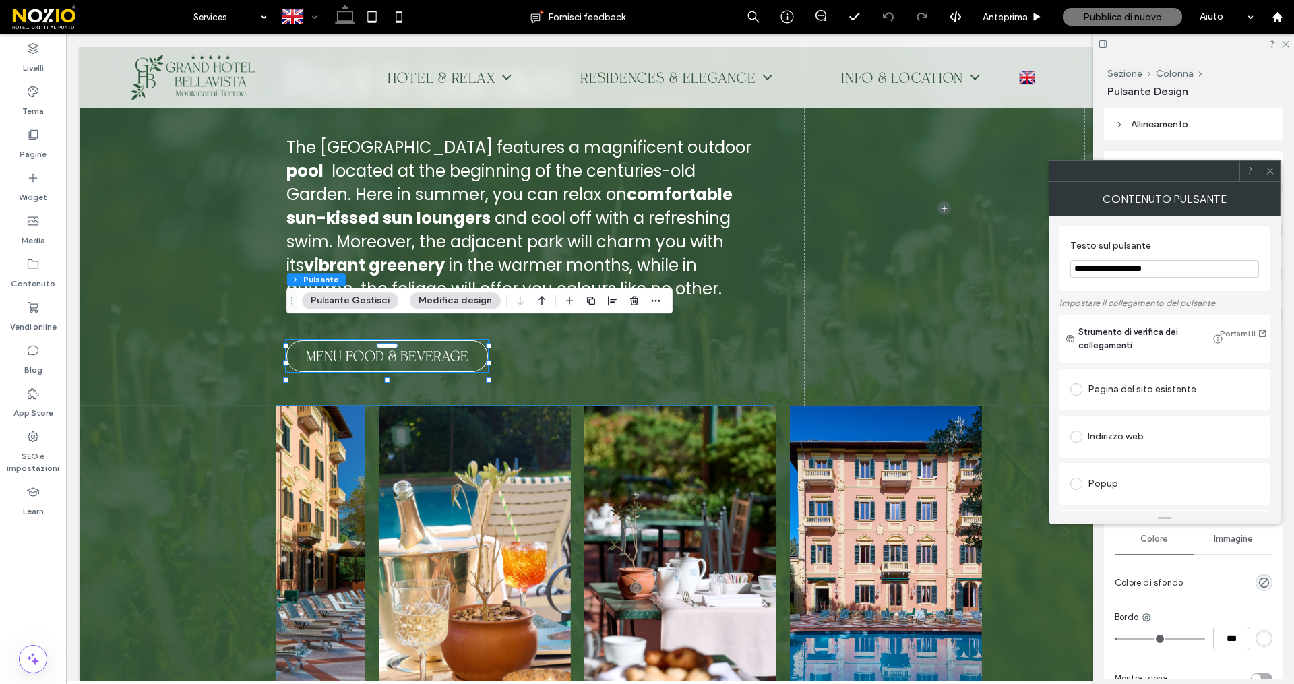
scroll to position [367, 0]
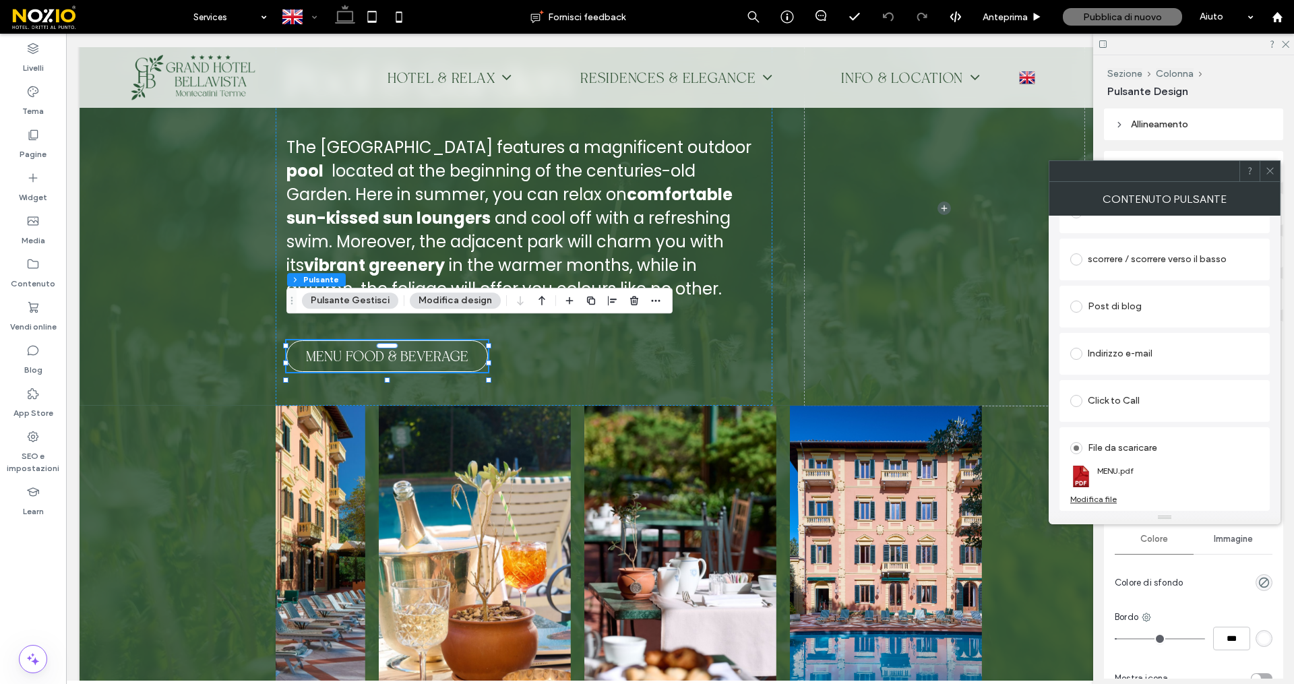
click at [1088, 498] on div "Modifica file" at bounding box center [1093, 499] width 46 height 10
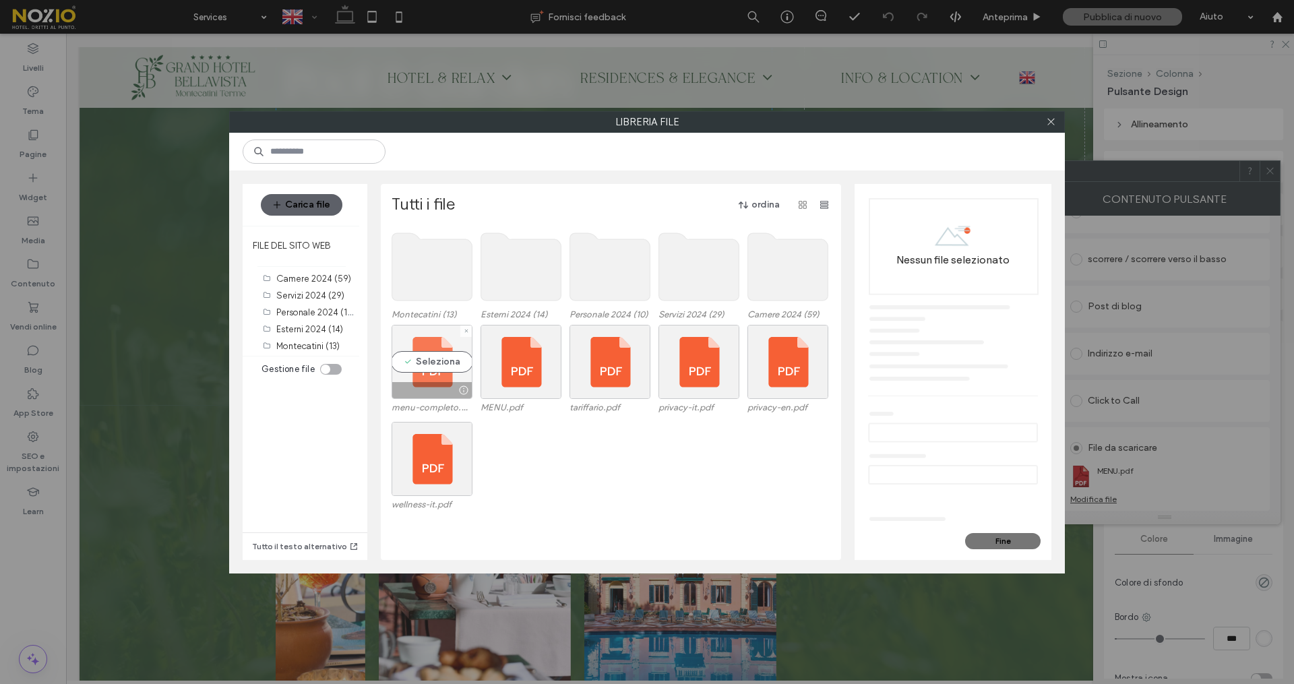
click at [425, 368] on div "Seleziona" at bounding box center [431, 362] width 81 height 74
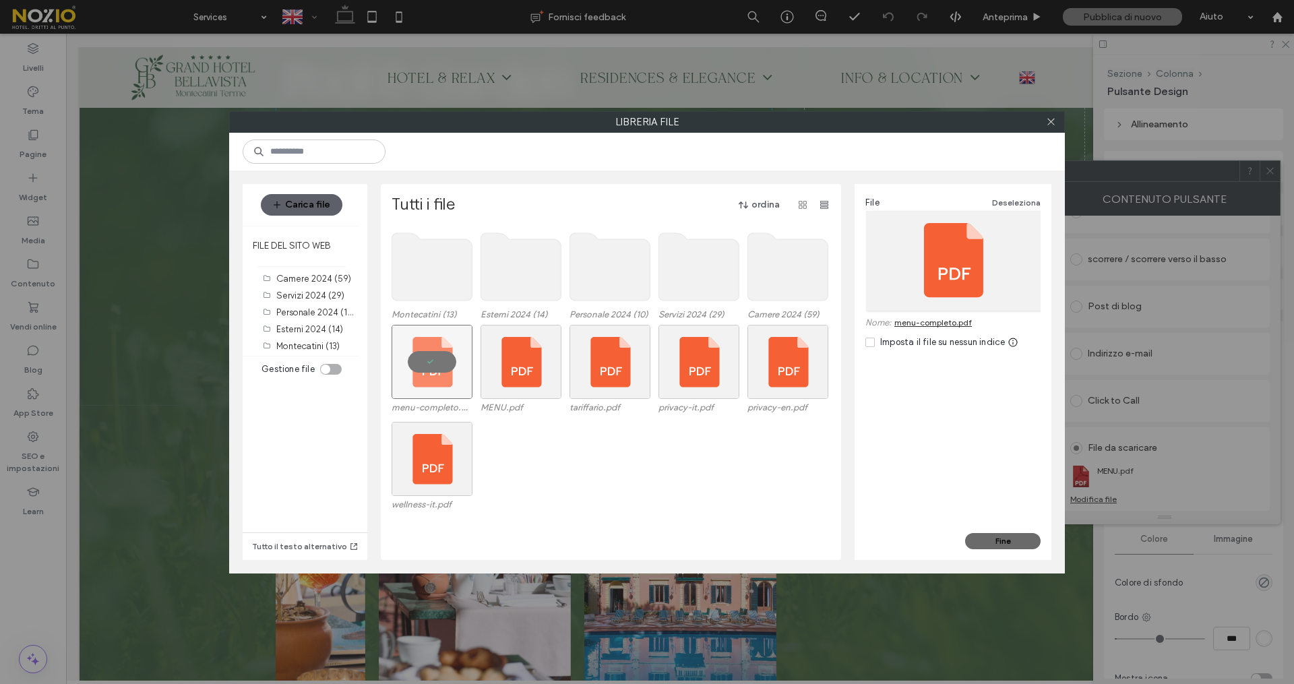
click at [1009, 535] on button "Fine" at bounding box center [1002, 541] width 75 height 16
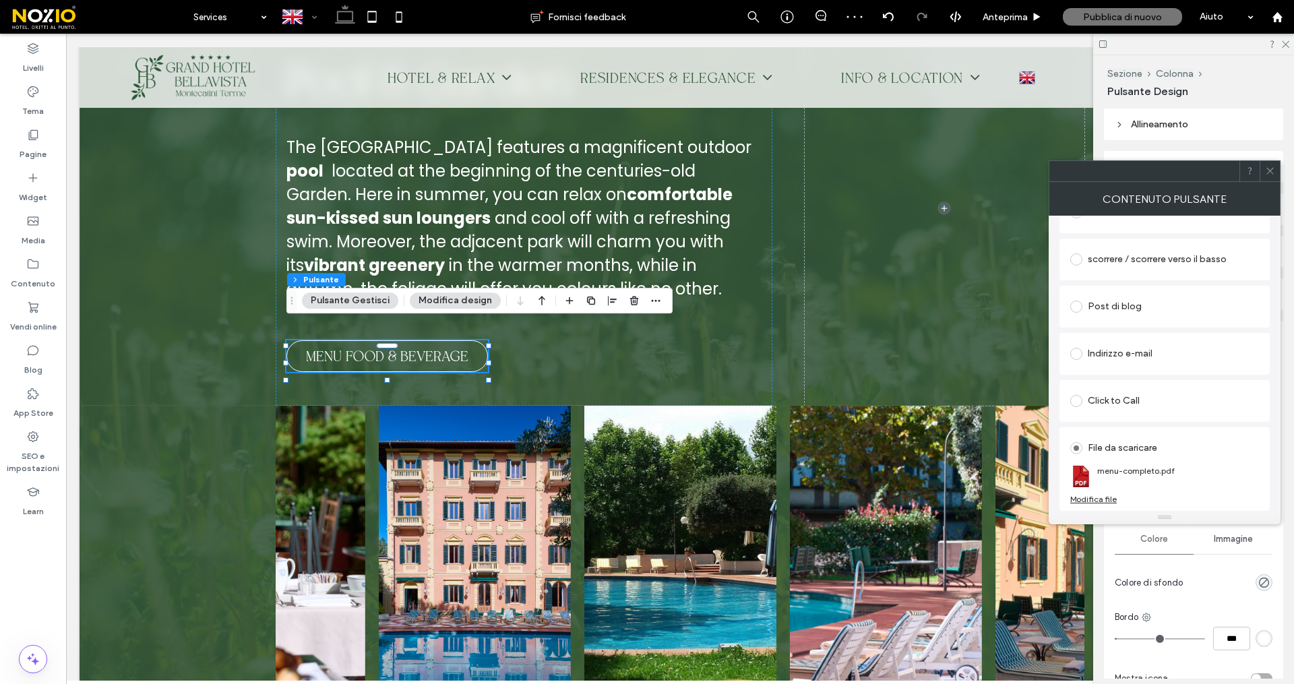
click at [1268, 170] on icon at bounding box center [1270, 171] width 10 height 10
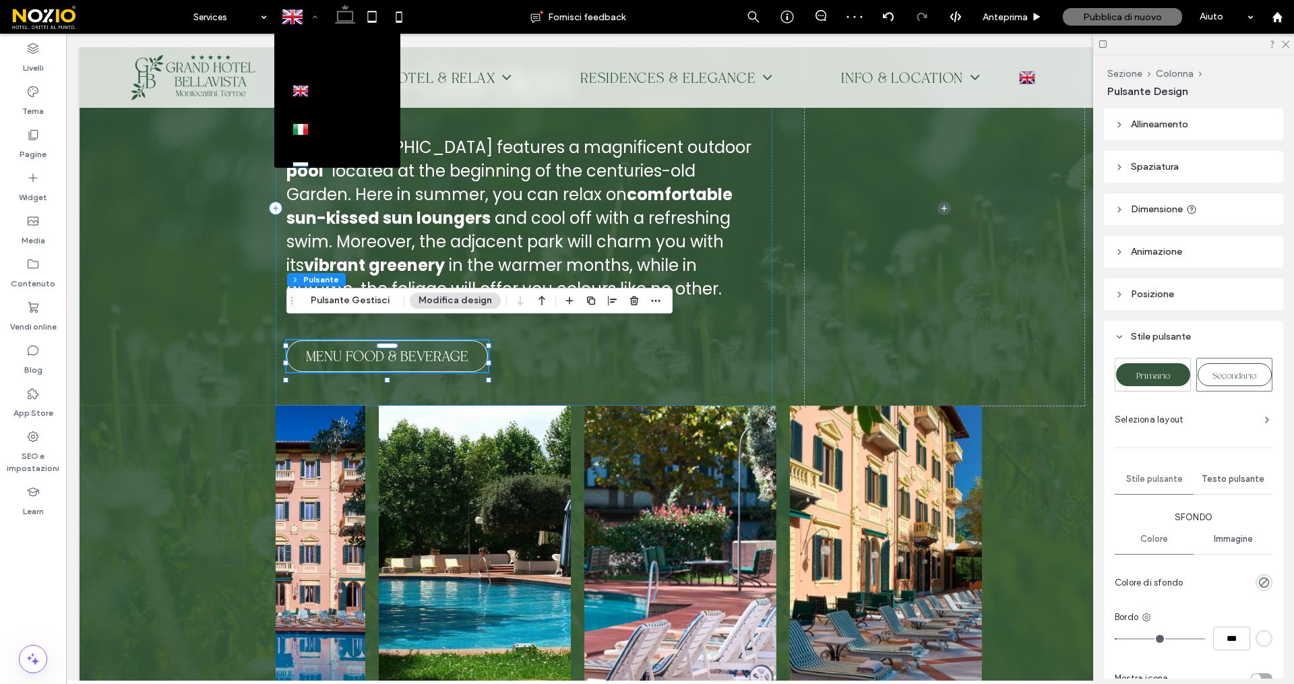
click at [299, 14] on div at bounding box center [299, 17] width 49 height 32
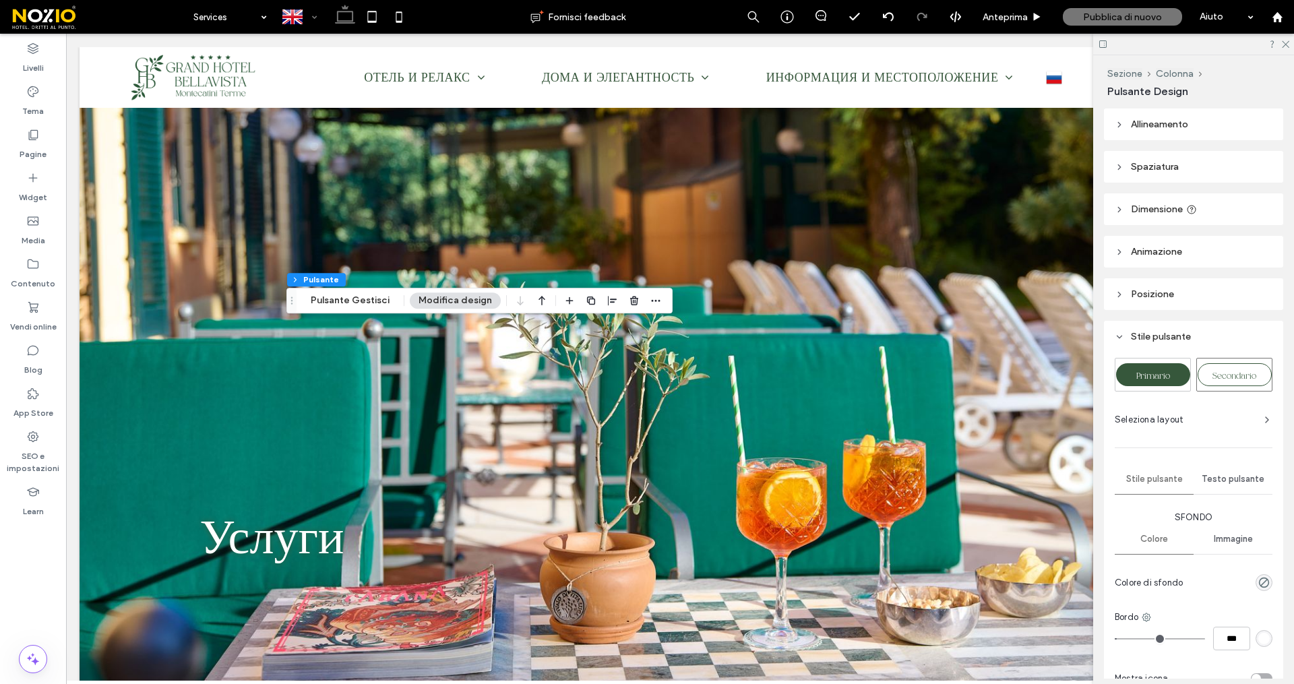
scroll to position [0, 0]
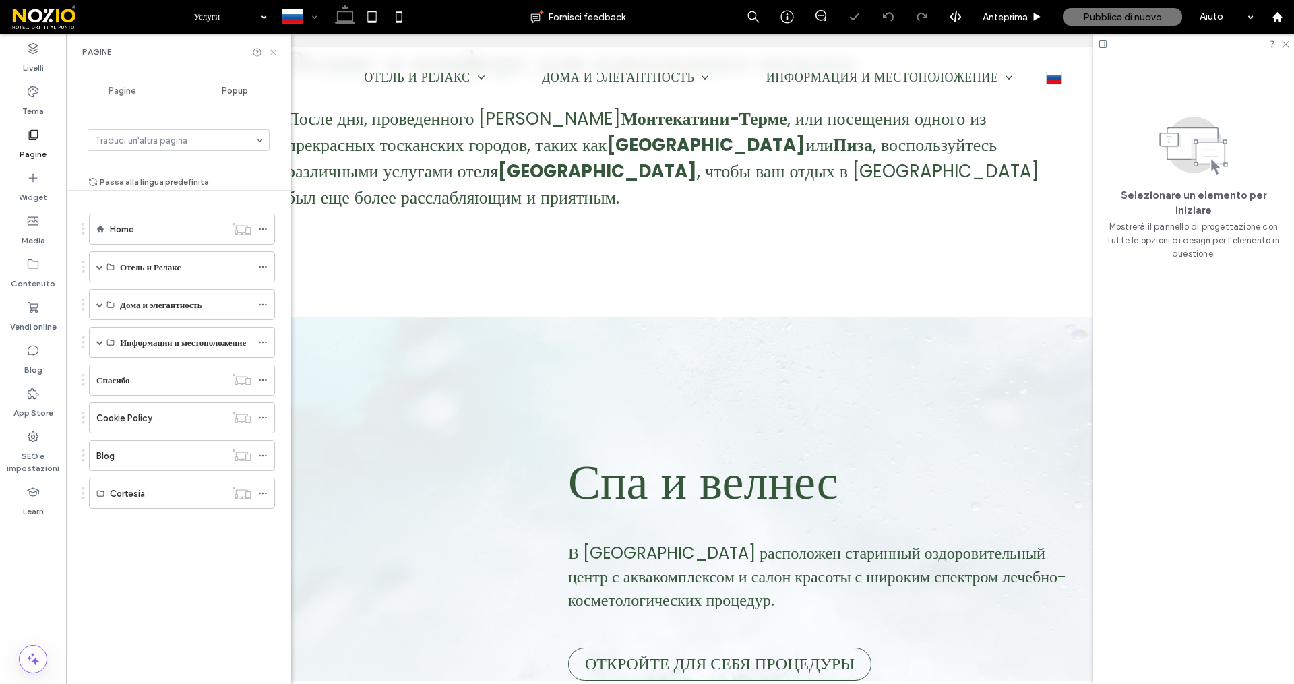
click at [270, 49] on use at bounding box center [272, 51] width 5 height 5
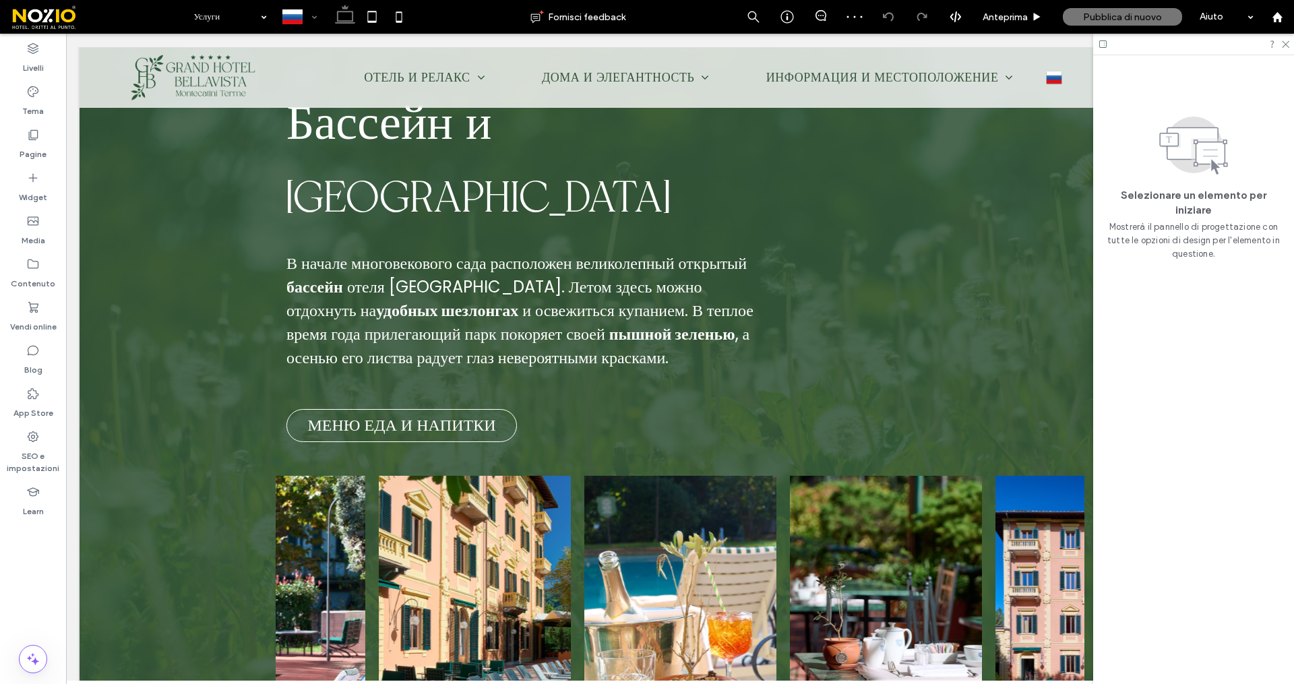
scroll to position [2357, 0]
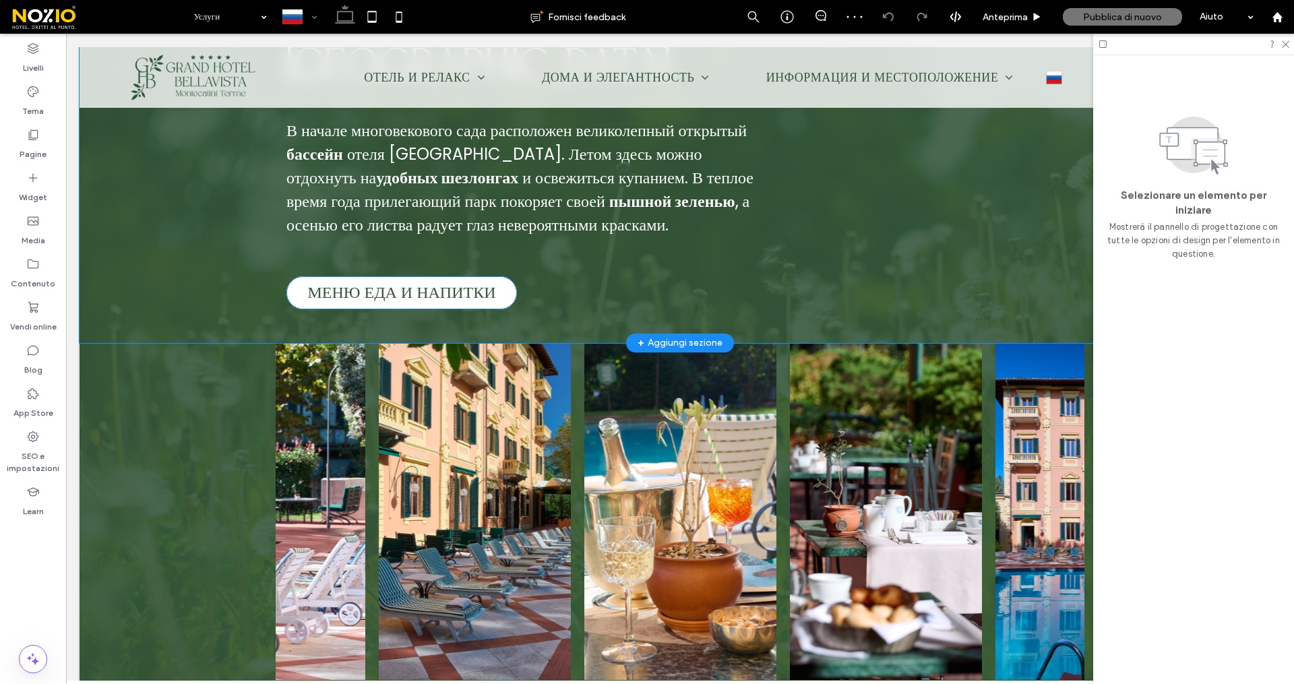
click at [435, 284] on span "МЕНЮ ЕДА И НАПИТКИ" at bounding box center [401, 293] width 188 height 18
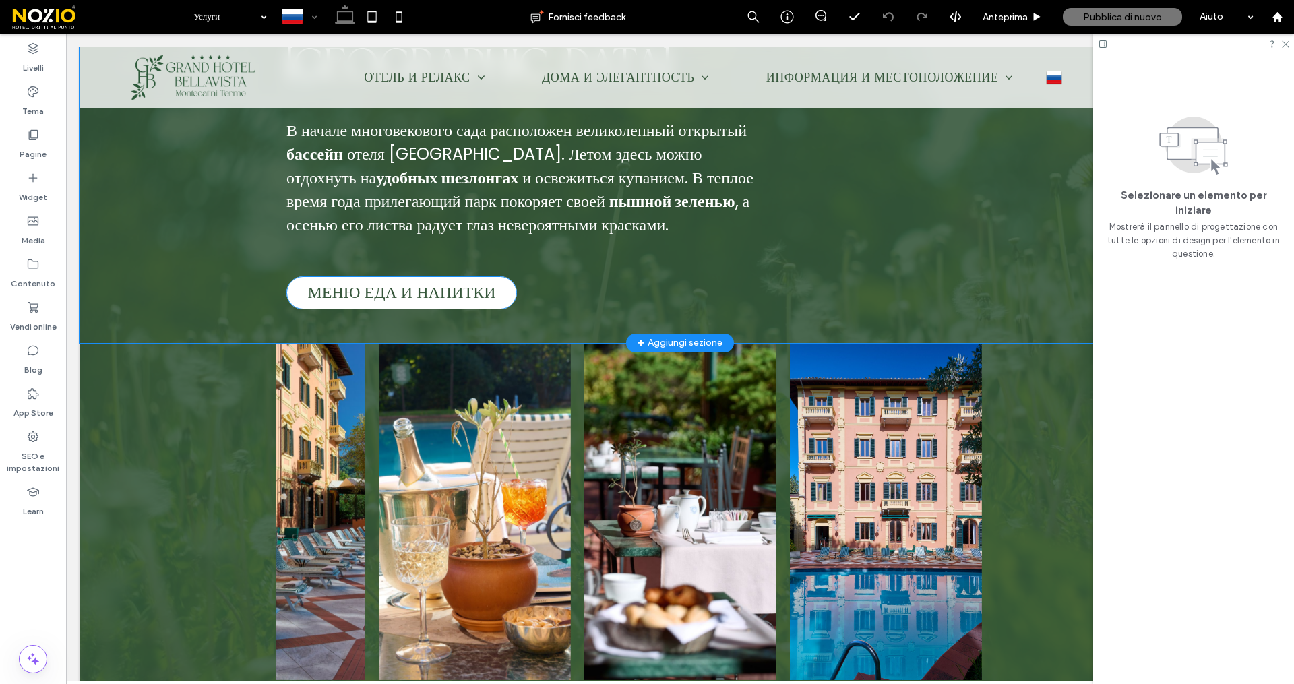
click at [374, 276] on link "МЕНЮ ЕДА И НАПИТКИ" at bounding box center [401, 292] width 230 height 33
click at [389, 284] on span "МЕНЮ ЕДА И НАПИТКИ" at bounding box center [401, 293] width 188 height 18
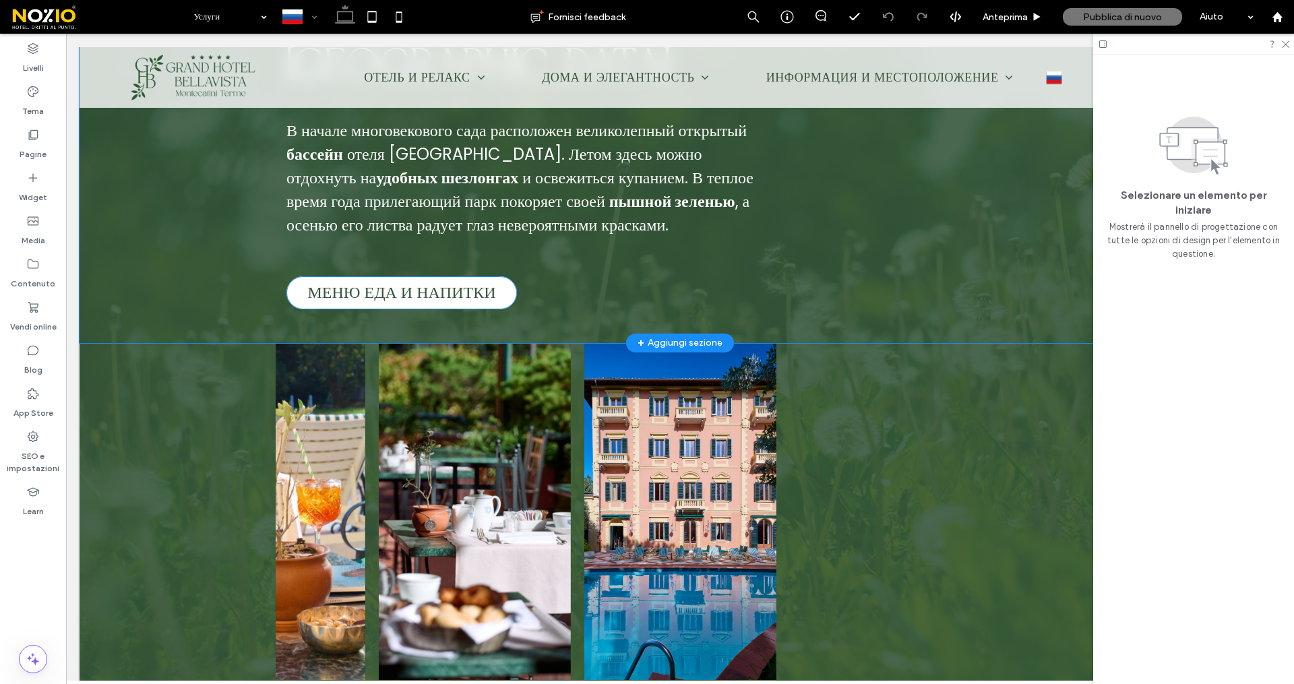
click at [406, 284] on span "МЕНЮ ЕДА И НАПИТКИ" at bounding box center [401, 293] width 188 height 18
click at [365, 284] on span "МЕНЮ ЕДА И НАПИТКИ" at bounding box center [401, 293] width 188 height 18
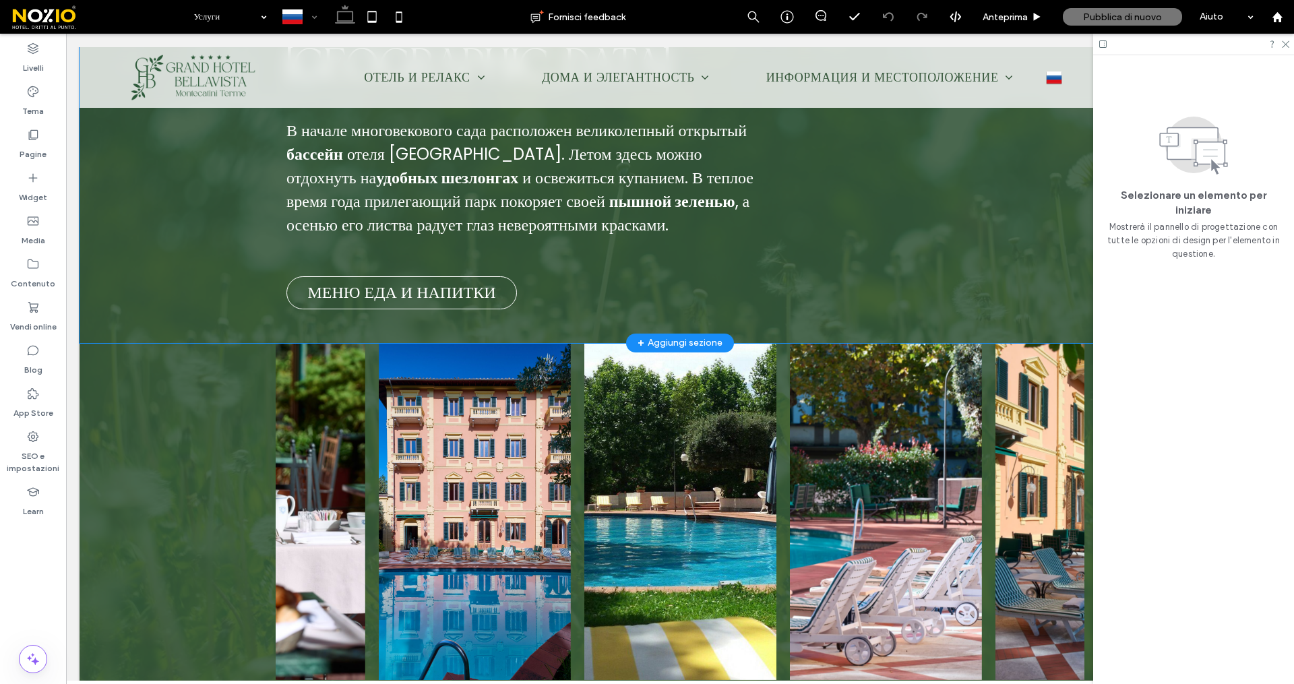
click at [771, 131] on div "Бассейн и сад В начале многовекового сада расположен великолепный открытый басс…" at bounding box center [524, 132] width 497 height 422
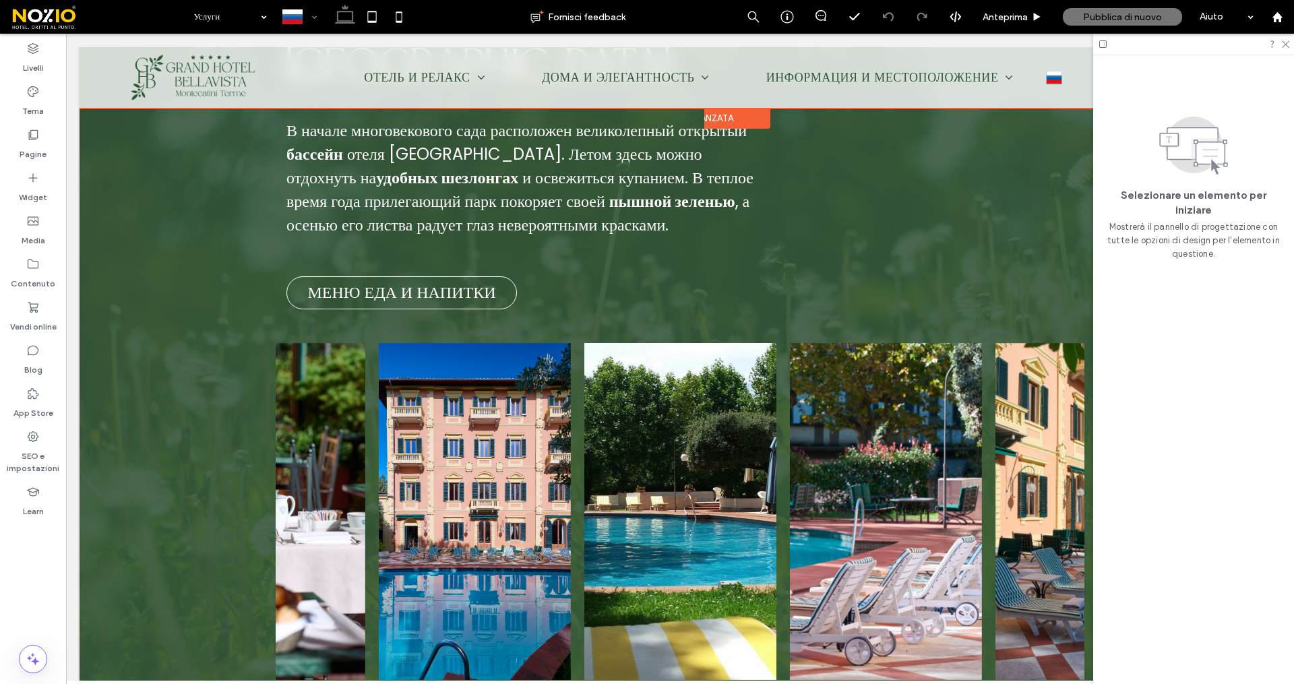
click at [600, 118] on div "Intestazione avanzata" at bounding box center [680, 118] width 180 height 21
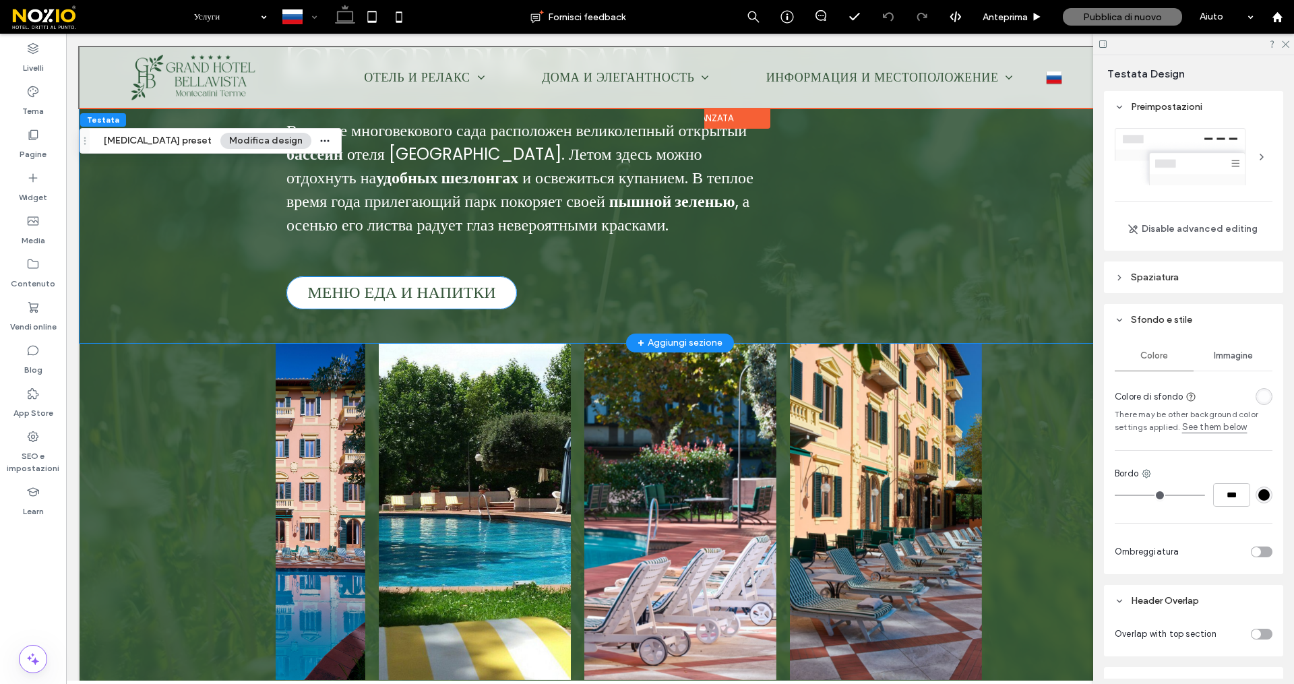
click at [447, 284] on span "МЕНЮ ЕДА И НАПИТКИ" at bounding box center [401, 293] width 188 height 18
click at [352, 284] on span "МЕНЮ ЕДА И НАПИТКИ" at bounding box center [401, 293] width 188 height 18
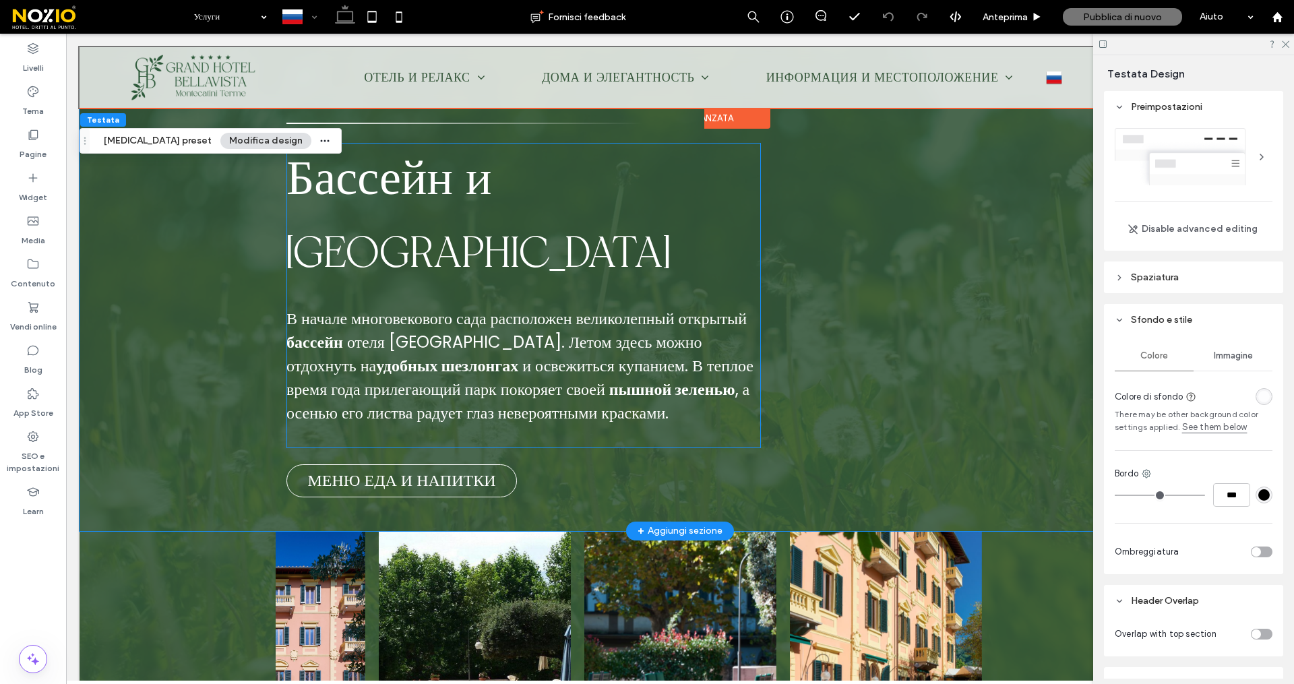
scroll to position [2157, 0]
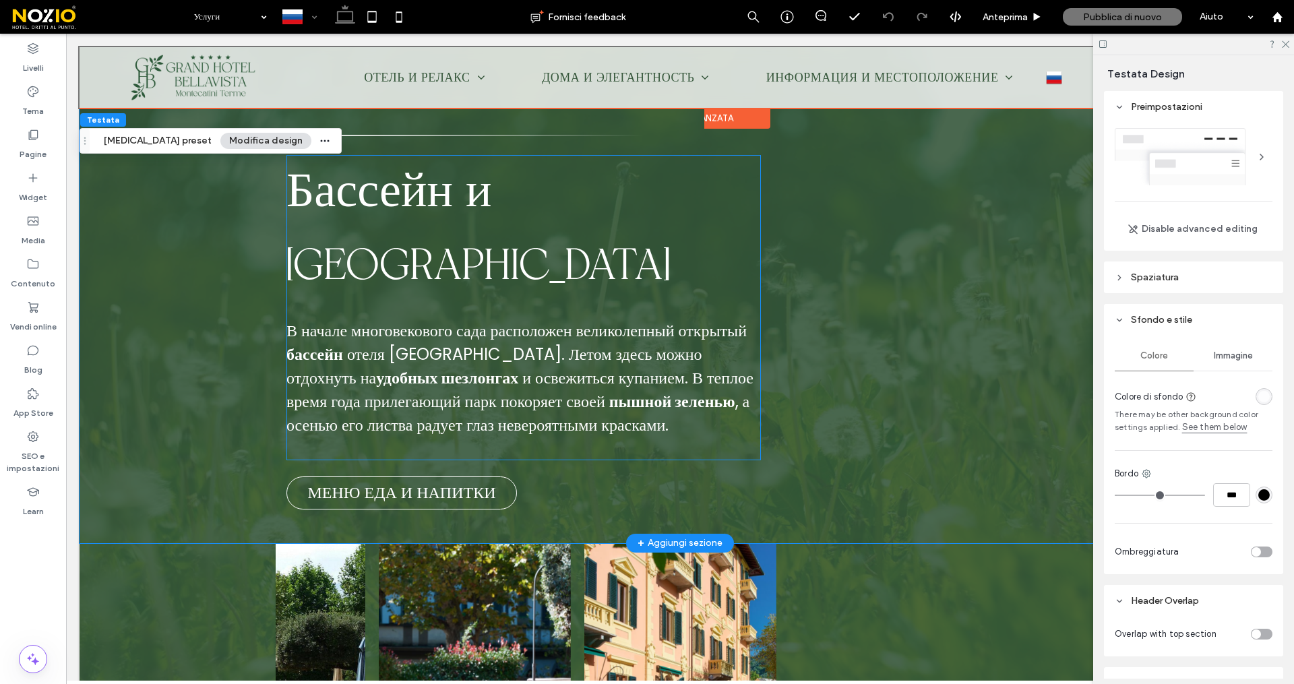
click at [389, 319] on span "В начале многовекового сада расположен великолепный открытый" at bounding box center [516, 330] width 460 height 22
click at [353, 167] on span "Бассейн и [GEOGRAPHIC_DATA]" at bounding box center [477, 227] width 383 height 121
click at [350, 171] on span "Бассейн и [GEOGRAPHIC_DATA]" at bounding box center [477, 227] width 383 height 121
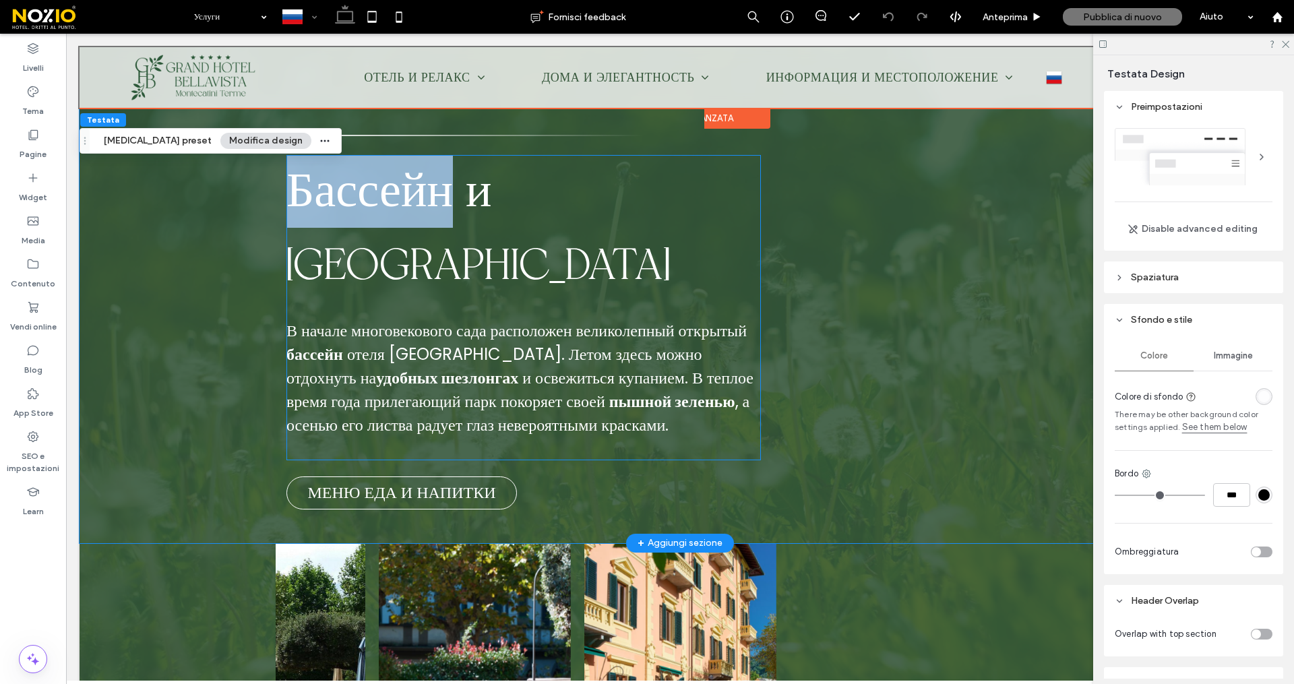
click at [350, 171] on span "Бассейн и [GEOGRAPHIC_DATA]" at bounding box center [477, 227] width 383 height 121
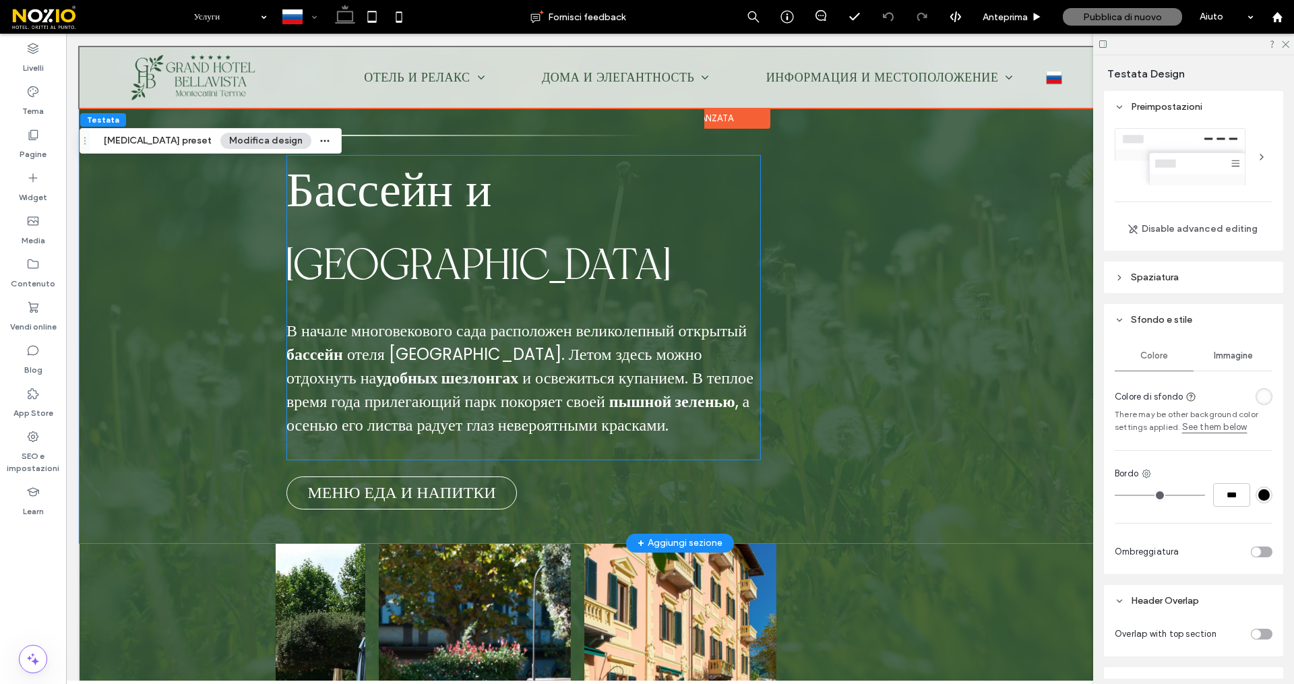
click at [433, 343] on span "отеля [GEOGRAPHIC_DATA]. Летом здесь можно отдохнуть на" at bounding box center [494, 366] width 416 height 46
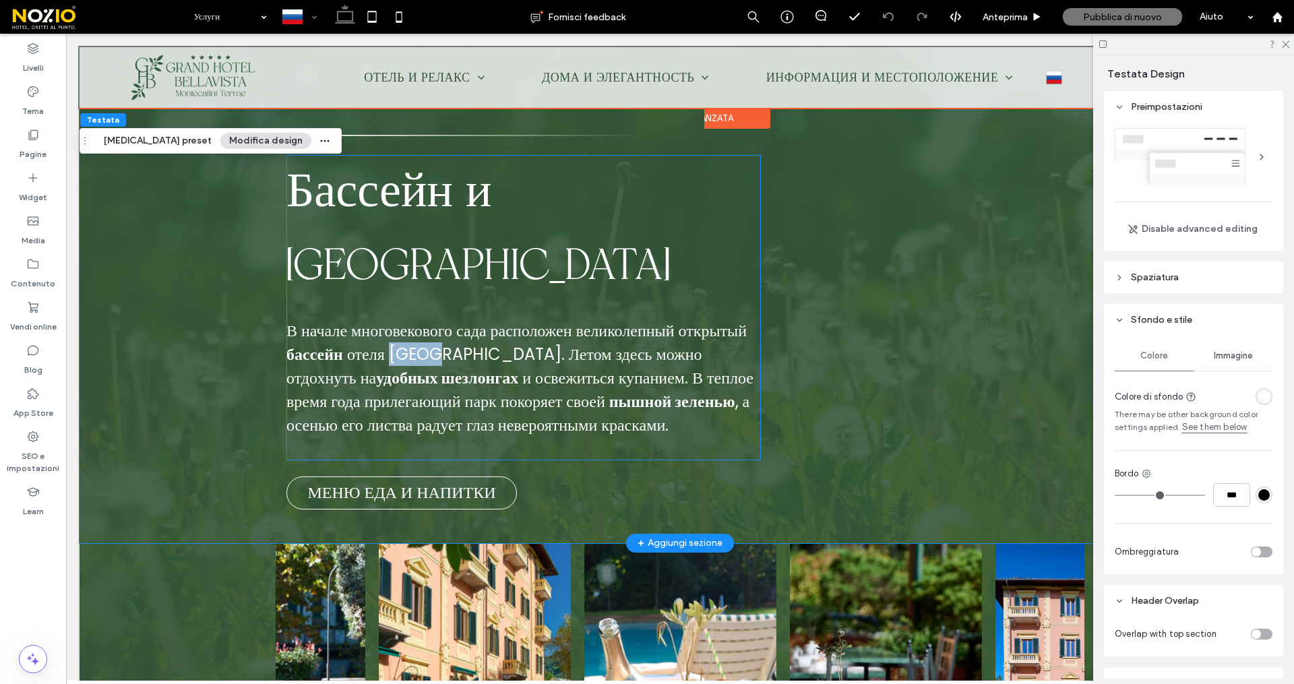
click at [433, 343] on span "отеля [GEOGRAPHIC_DATA]. Летом здесь можно отдохнуть на" at bounding box center [494, 366] width 416 height 46
click at [445, 390] on span ", а осенью его листва радует глаз невероятными красками." at bounding box center [517, 413] width 463 height 46
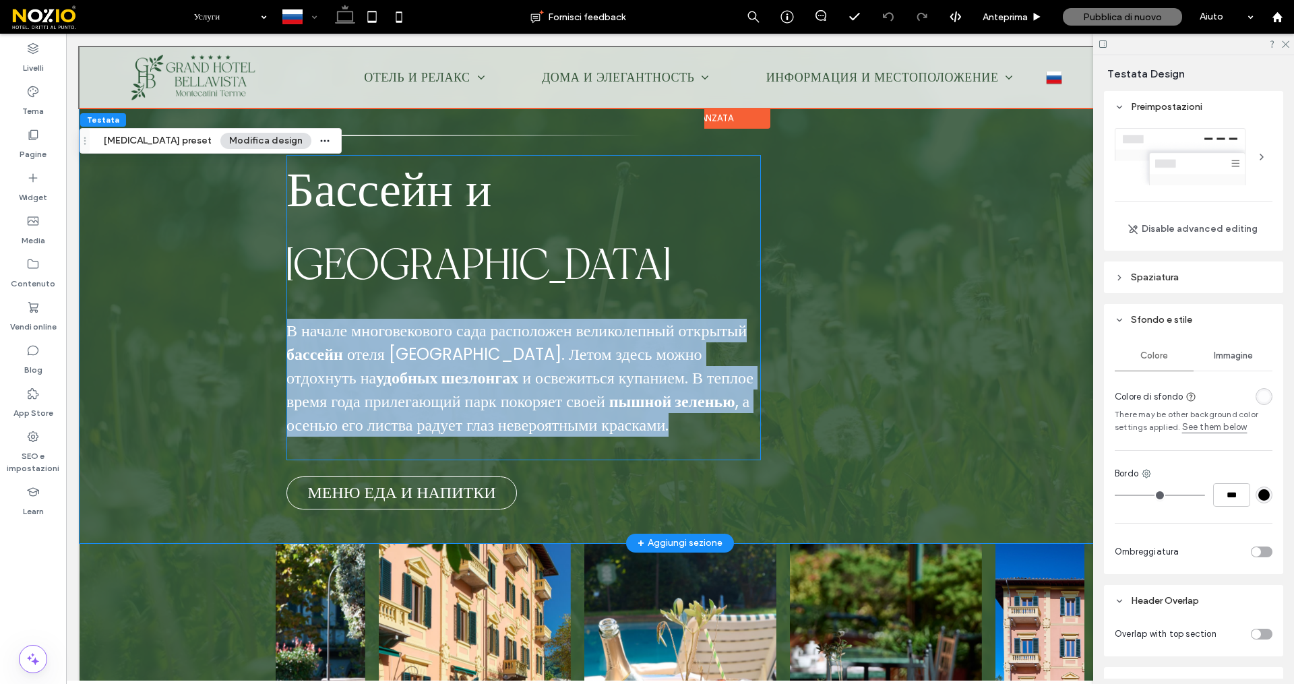
click at [445, 390] on span ", а осенью его листва радует глаз невероятными красками." at bounding box center [517, 413] width 463 height 46
drag, startPoint x: 445, startPoint y: 330, endPoint x: 584, endPoint y: 334, distance: 138.2
click at [445, 390] on span ", а осенью его листва радует глаз невероятными красками." at bounding box center [517, 413] width 463 height 46
click at [712, 332] on p "В начале многовекового сада расположен великолепный открытый бассейн отеля [GEO…" at bounding box center [523, 378] width 474 height 118
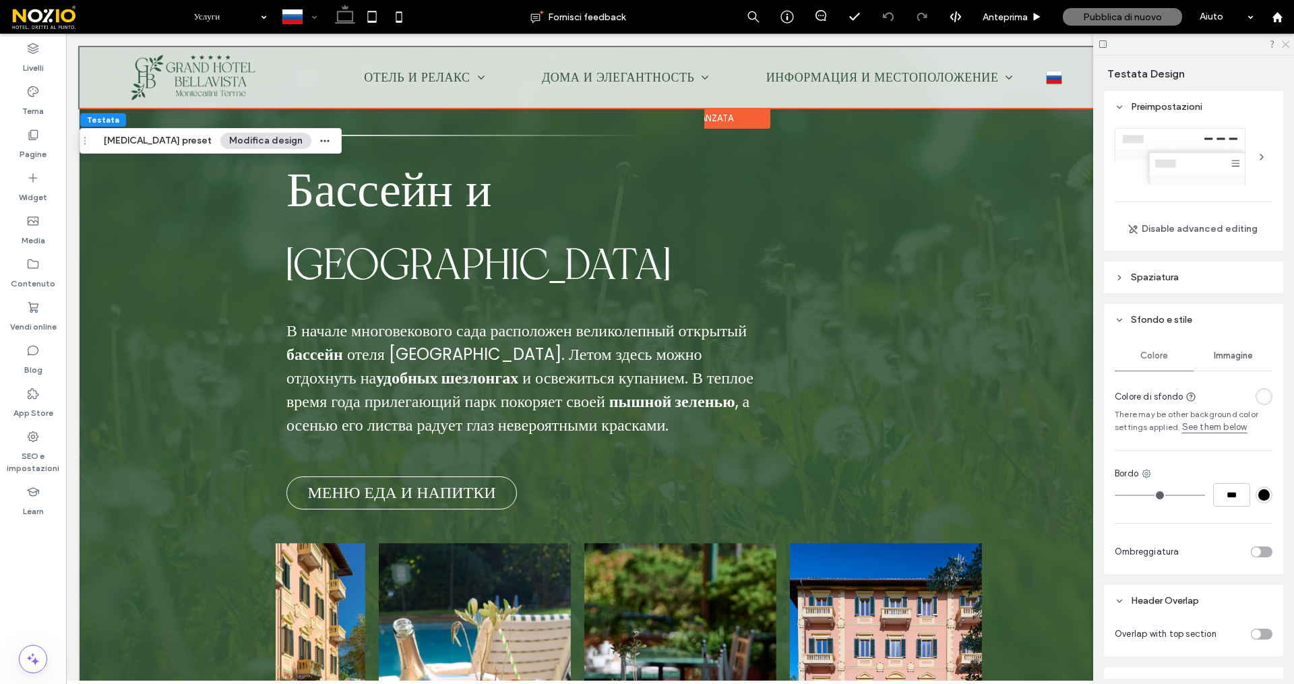
click at [1286, 44] on use at bounding box center [1285, 44] width 7 height 7
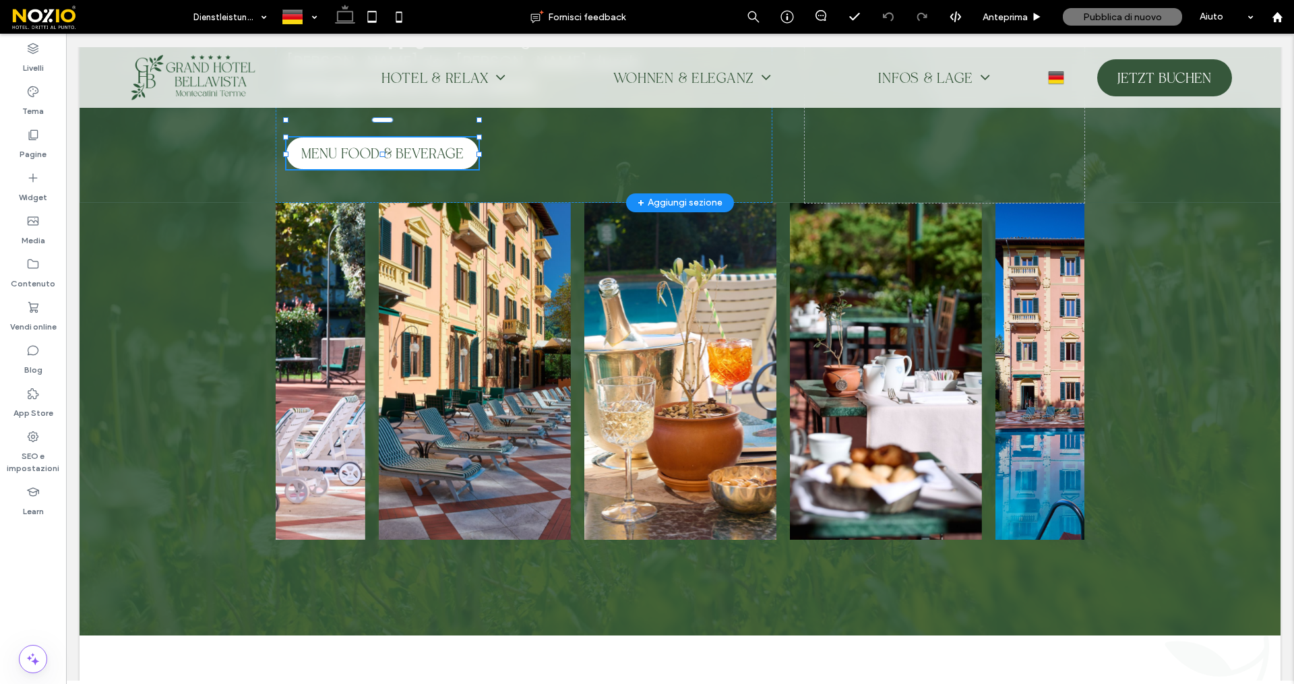
scroll to position [2540, 0]
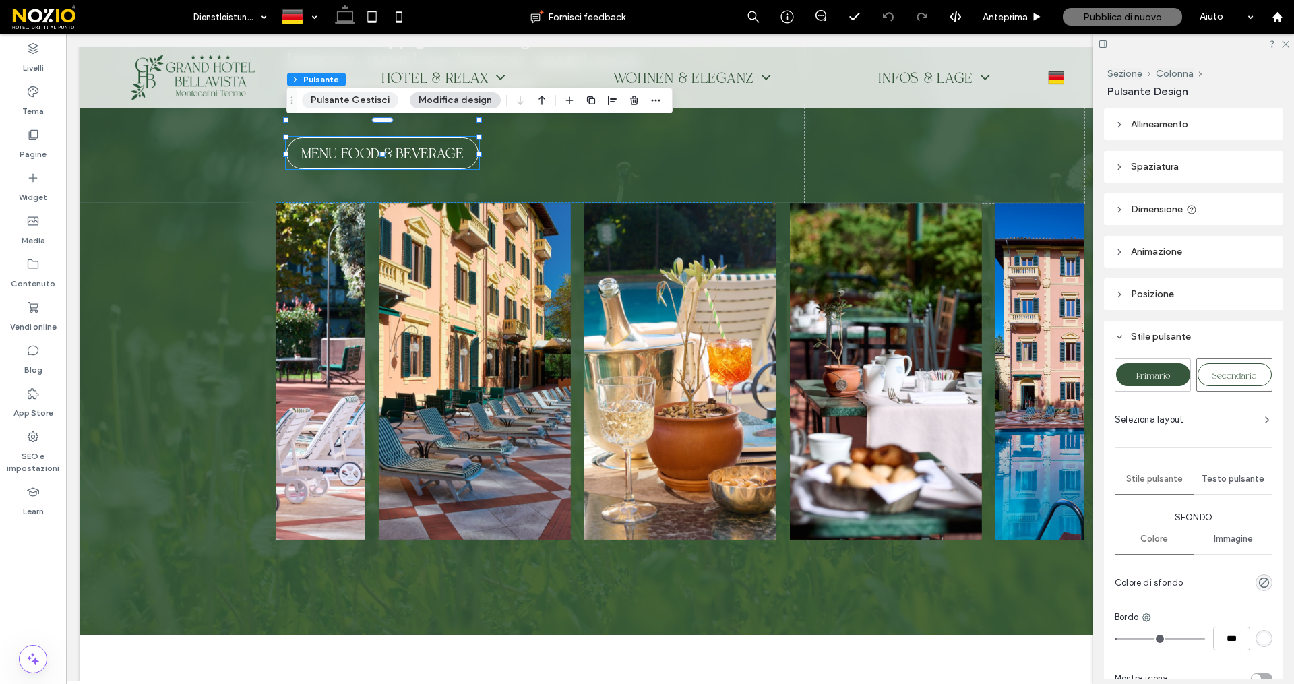
click at [347, 95] on button "Pulsante Gestisci" at bounding box center [350, 100] width 96 height 16
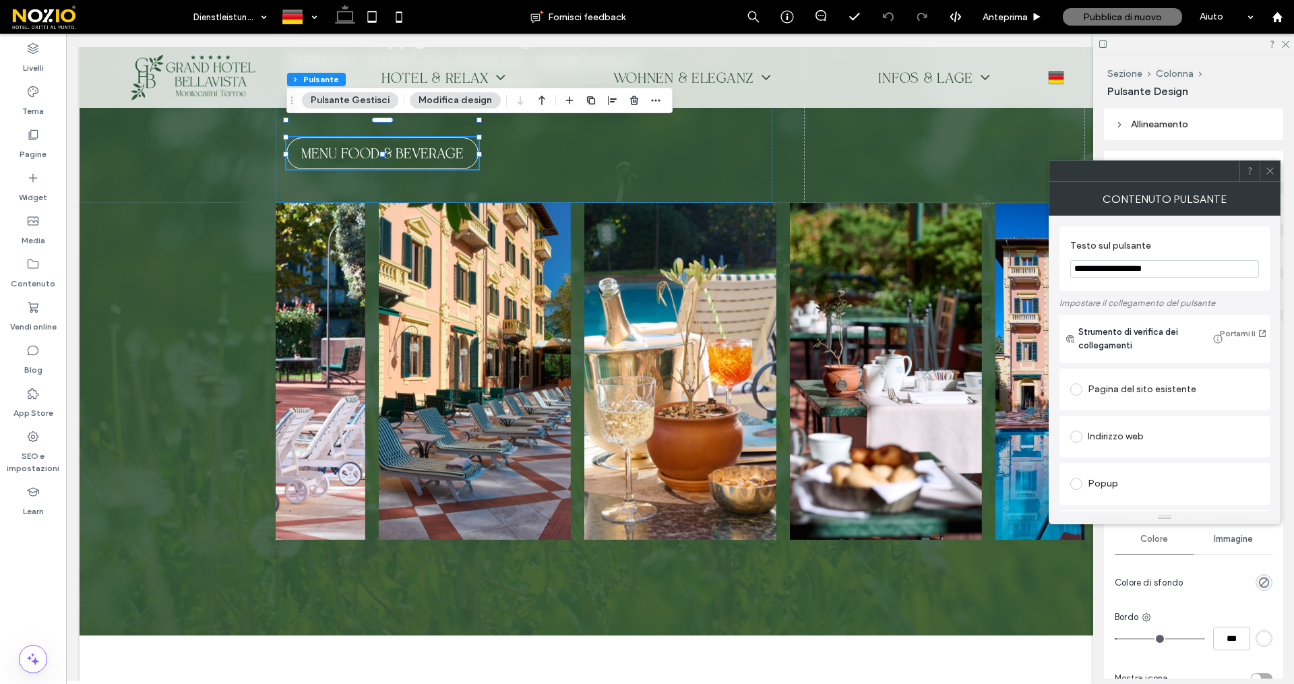
scroll to position [367, 0]
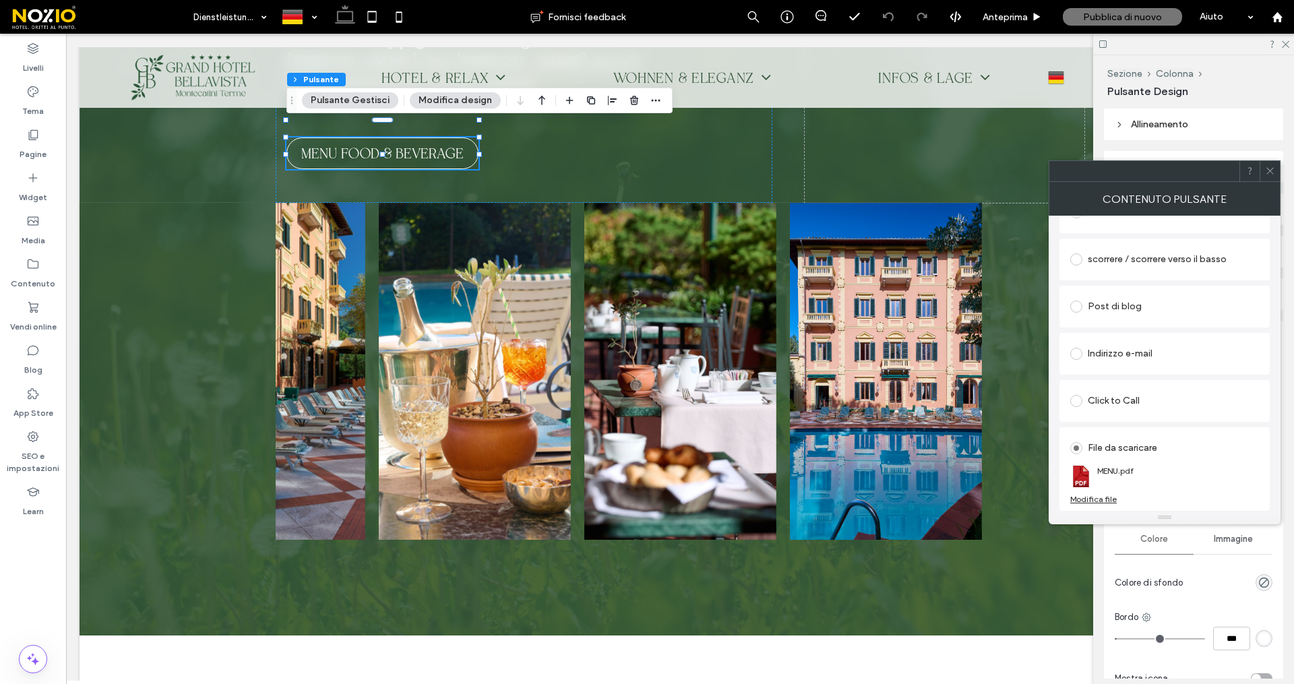
click at [1092, 500] on div "Modifica file" at bounding box center [1093, 499] width 46 height 10
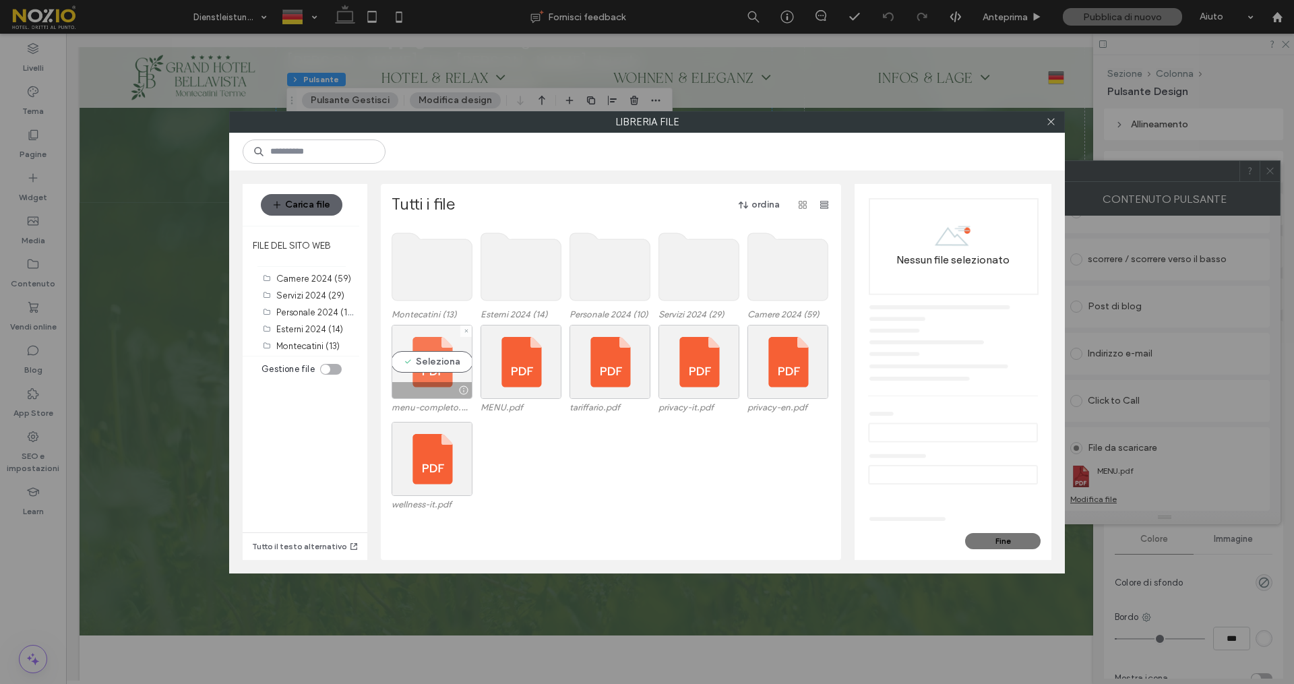
click at [444, 371] on div "Seleziona" at bounding box center [431, 362] width 81 height 74
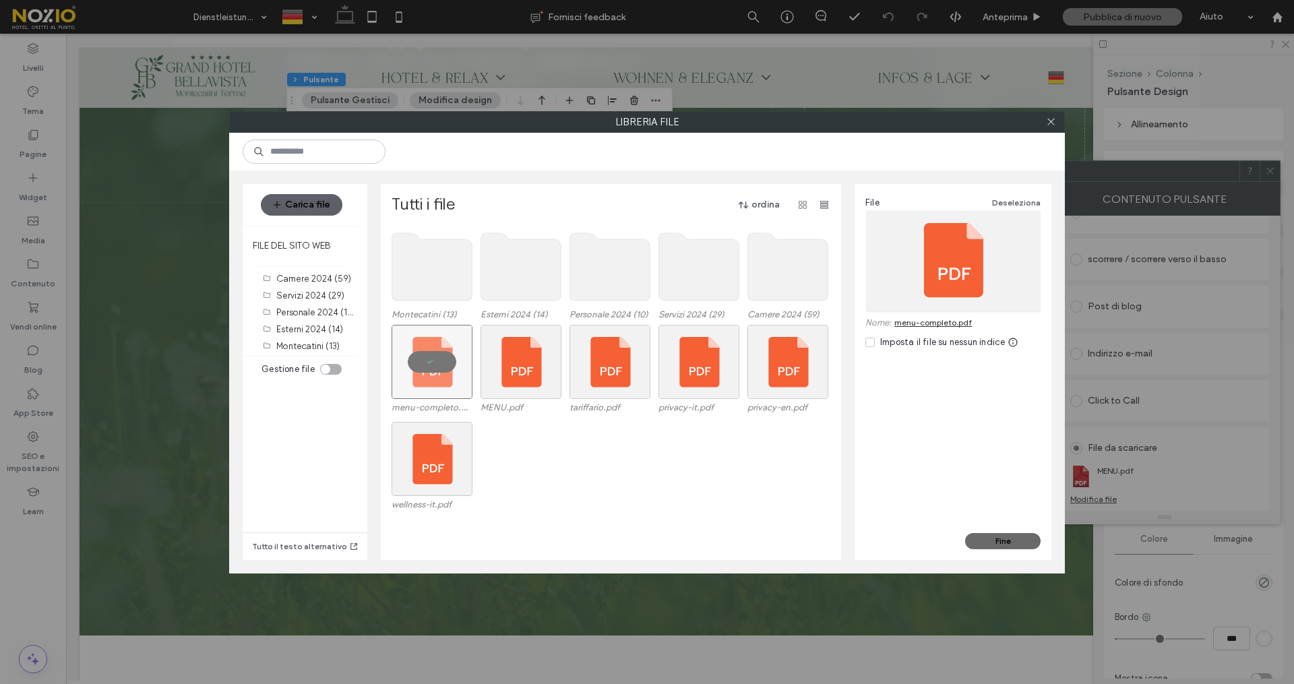
click at [989, 536] on button "Fine" at bounding box center [1002, 541] width 75 height 16
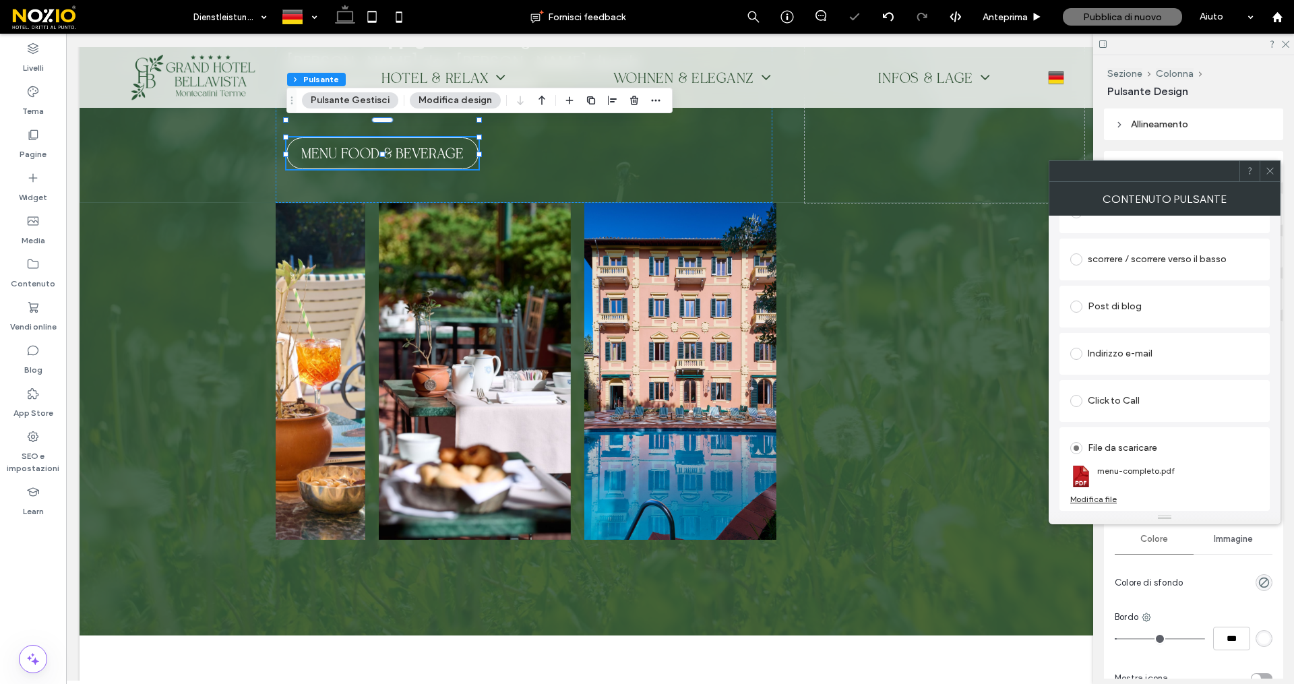
click at [1268, 169] on use at bounding box center [1269, 171] width 7 height 7
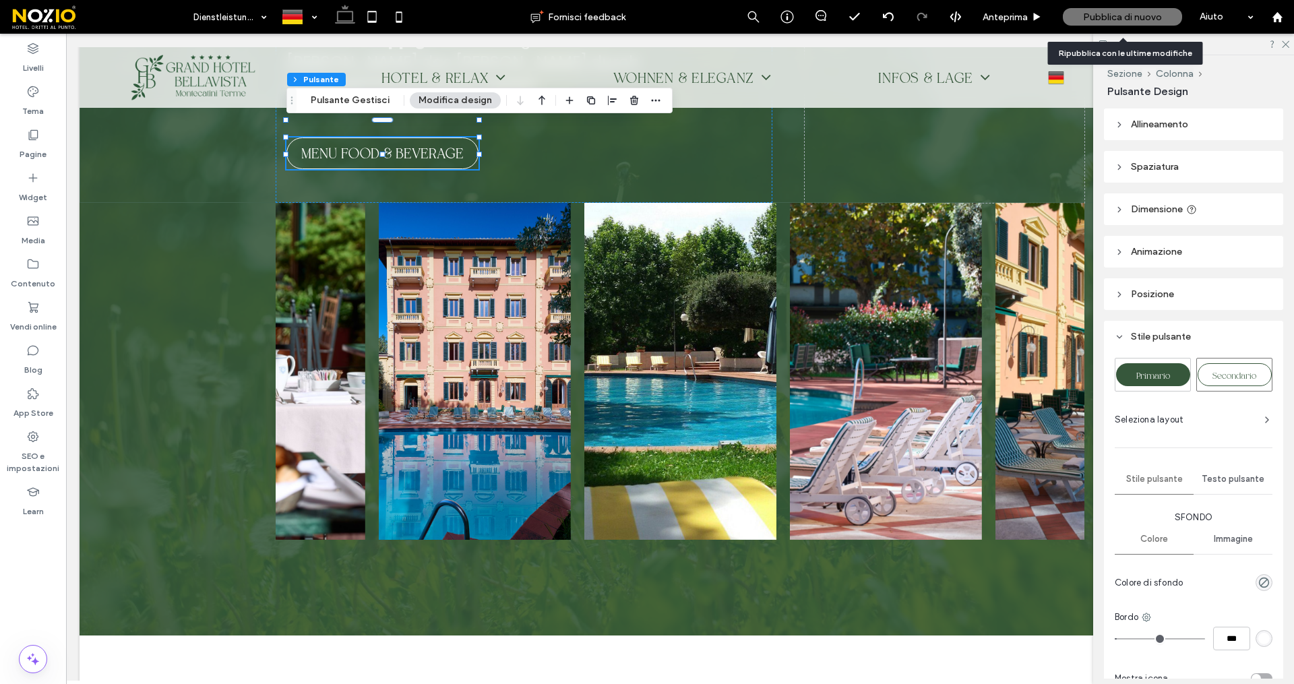
click at [1120, 13] on span "Pubblica di nuovo" at bounding box center [1122, 16] width 79 height 11
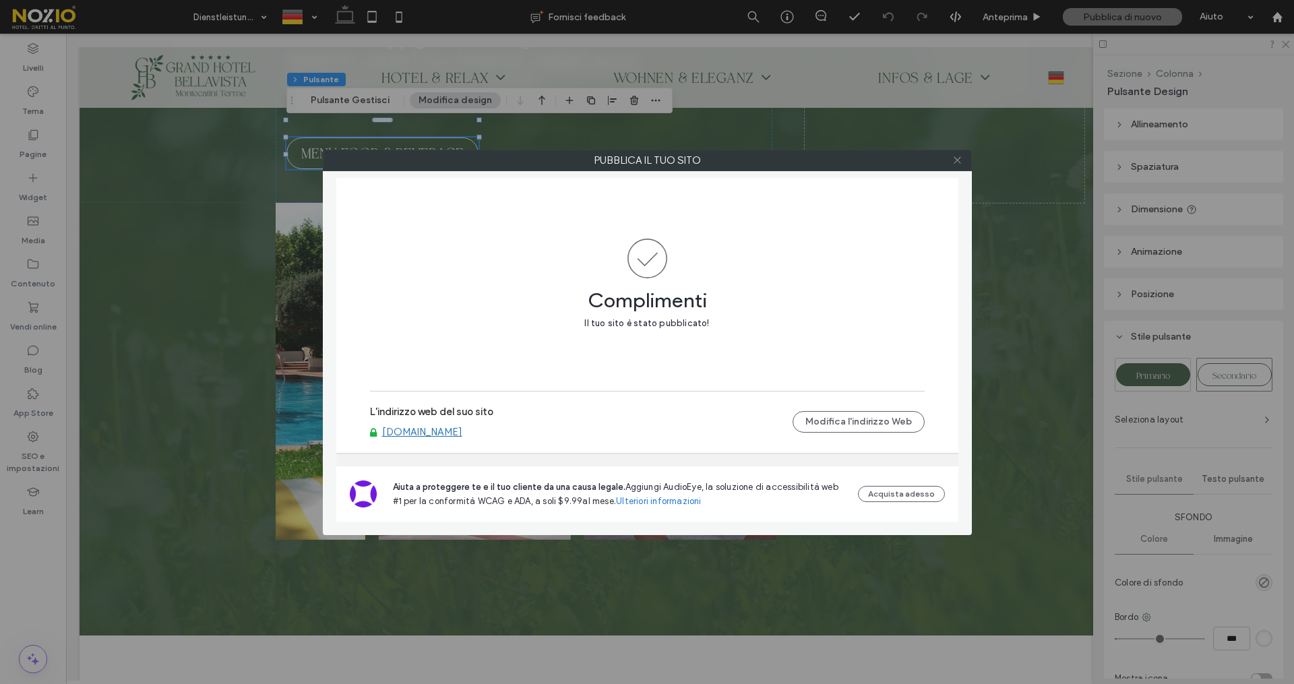
click at [962, 160] on div at bounding box center [957, 160] width 20 height 20
click at [959, 160] on icon at bounding box center [957, 160] width 10 height 10
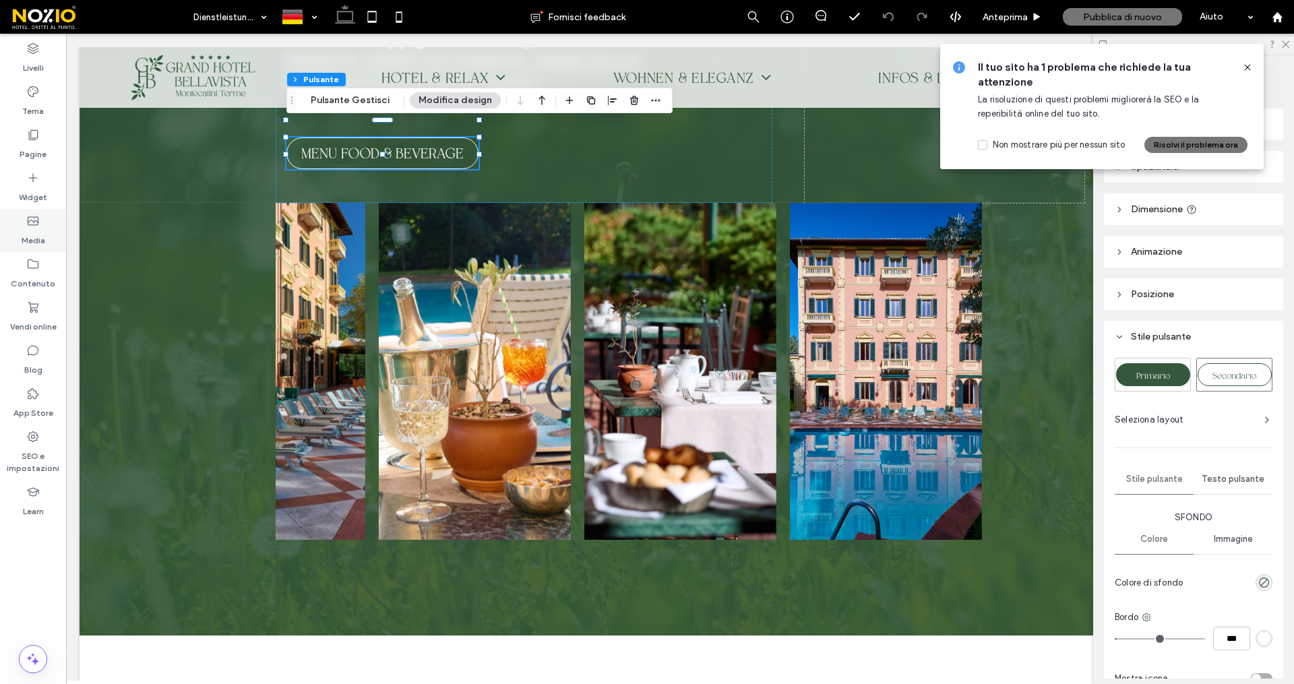
click at [34, 242] on label "Media" at bounding box center [34, 237] width 24 height 19
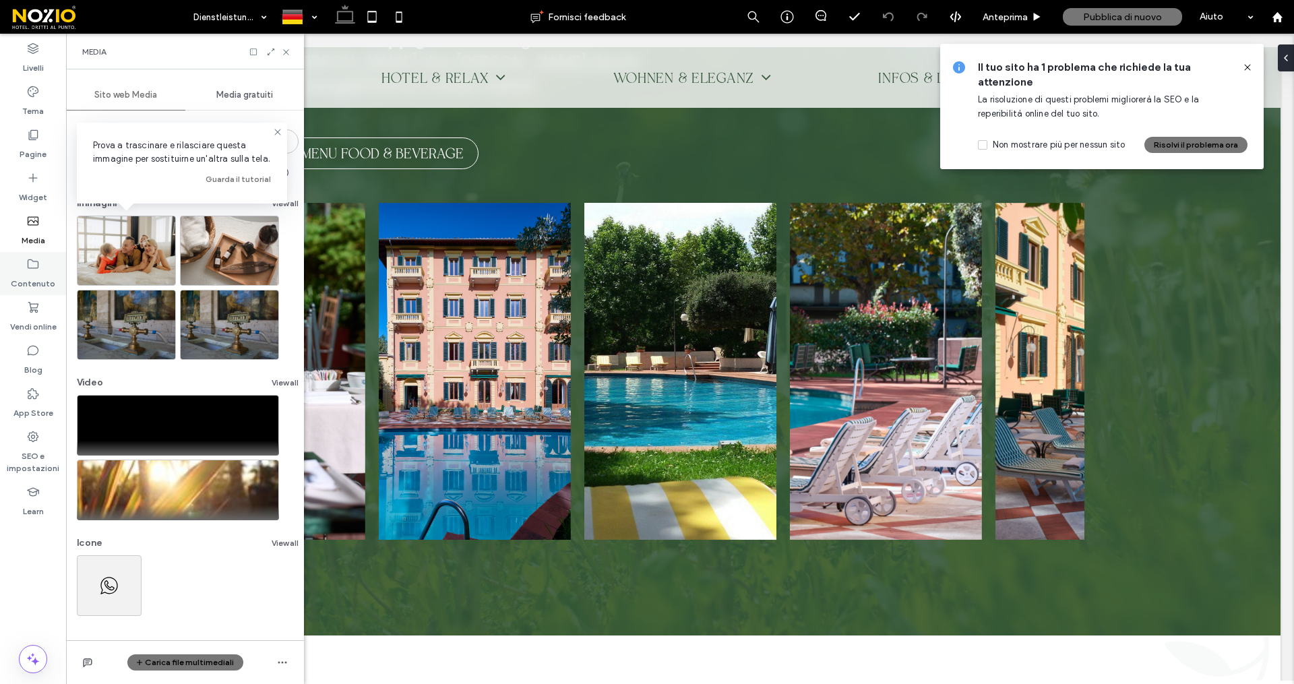
click at [36, 263] on icon at bounding box center [32, 263] width 13 height 13
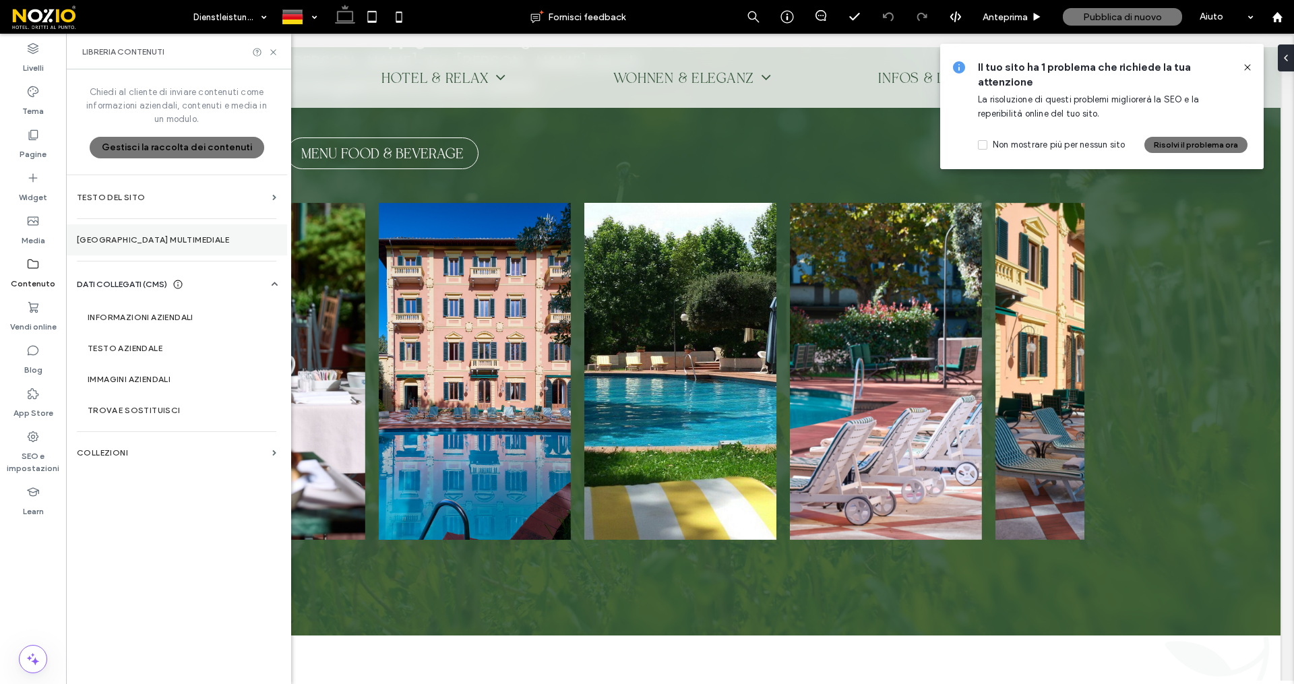
click at [144, 245] on section "Gestore multimediale" at bounding box center [176, 239] width 221 height 31
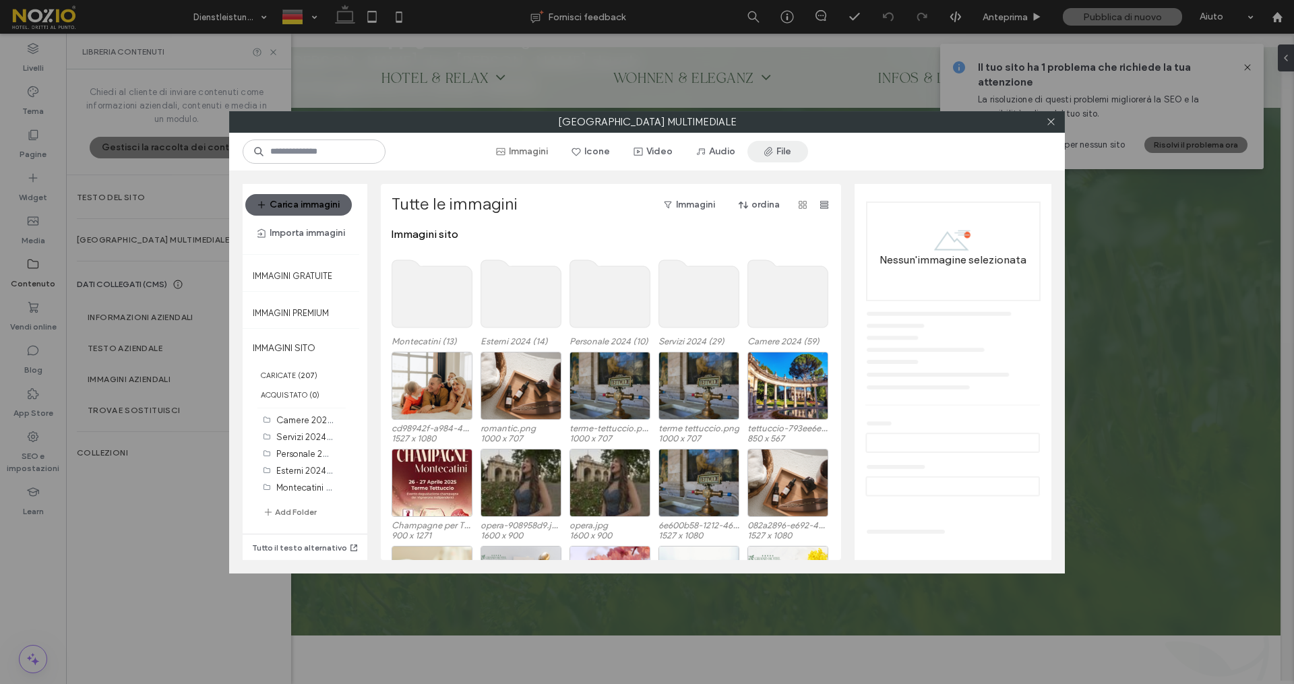
click at [769, 150] on icon "button" at bounding box center [768, 151] width 11 height 11
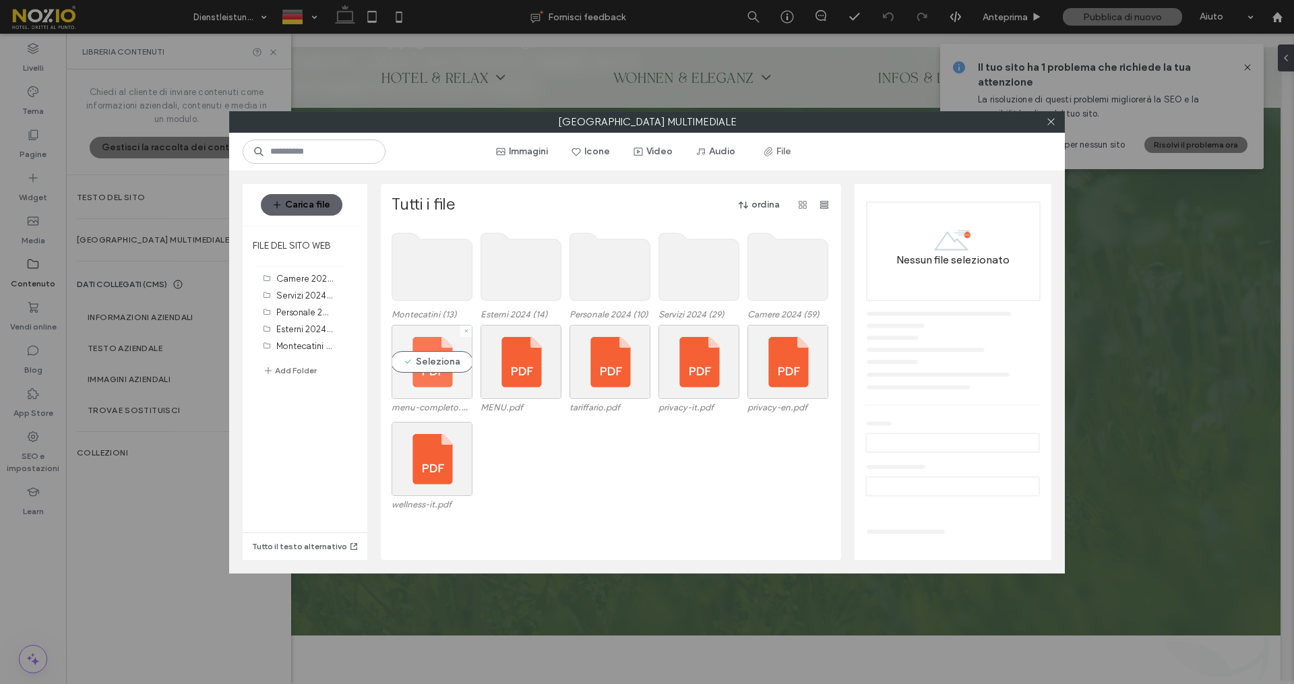
click at [408, 376] on div "Seleziona" at bounding box center [431, 362] width 81 height 74
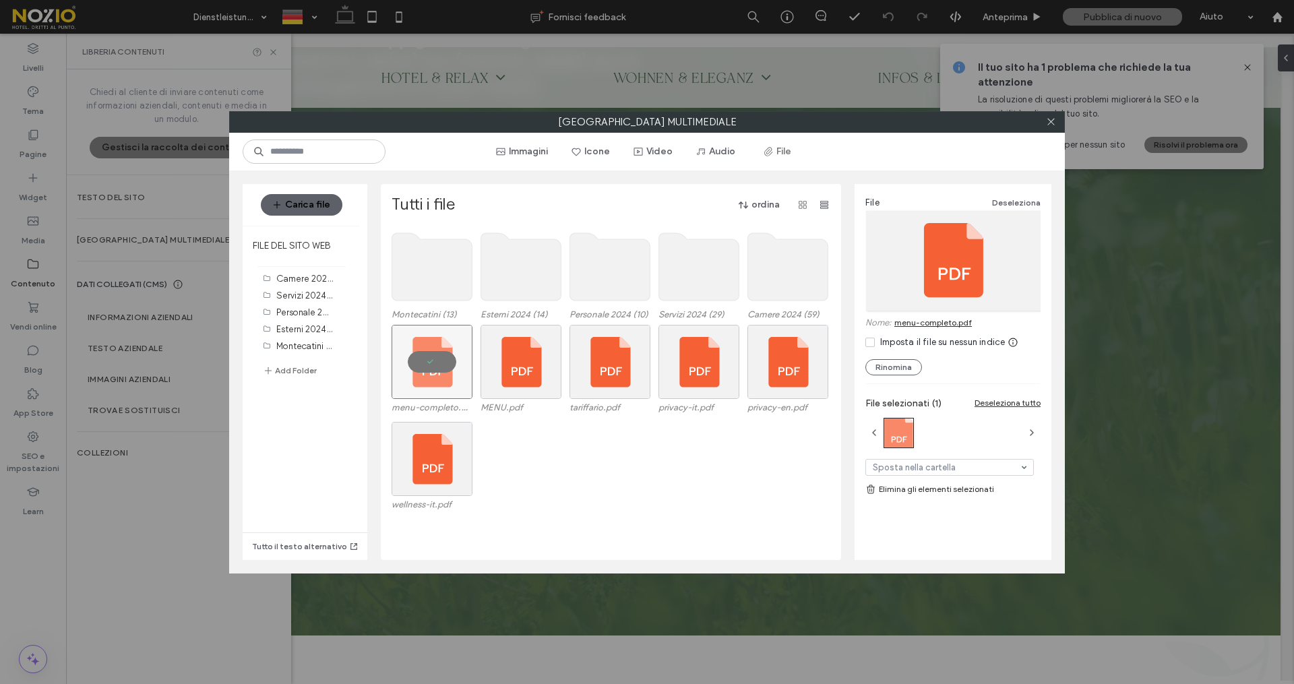
click at [948, 323] on link "menu-completo.pdf" at bounding box center [932, 322] width 77 height 10
click at [1054, 122] on icon at bounding box center [1051, 122] width 10 height 10
